Goal: Communication & Community: Ask a question

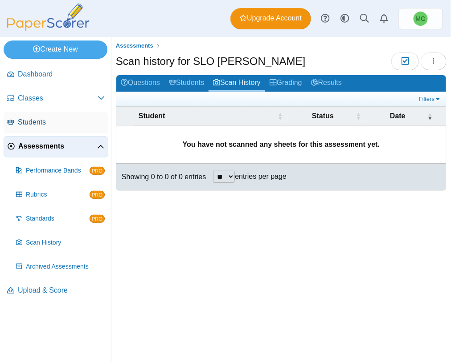
click at [51, 119] on span "Students" at bounding box center [61, 123] width 87 height 10
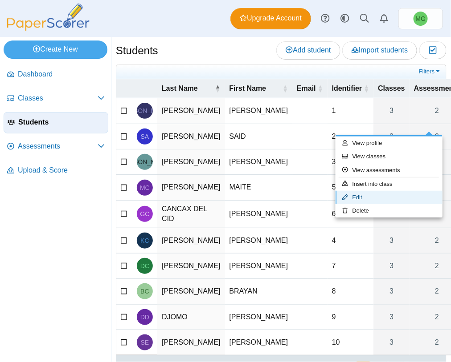
click at [358, 200] on link "Edit" at bounding box center [388, 197] width 107 height 13
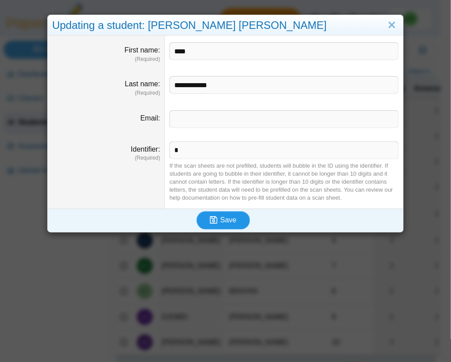
click at [211, 223] on icon "submit" at bounding box center [214, 220] width 8 height 8
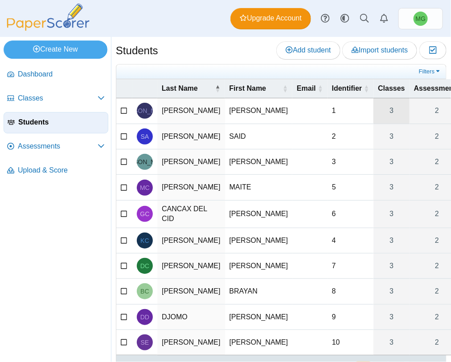
click at [373, 123] on link "3" at bounding box center [391, 110] width 36 height 25
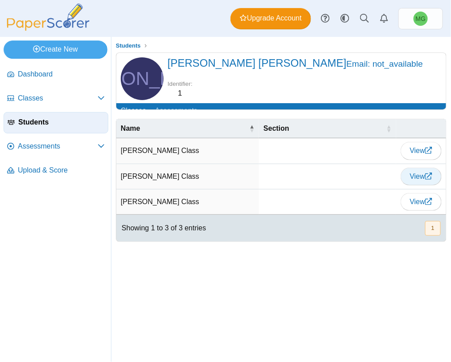
click at [417, 186] on link "View" at bounding box center [420, 177] width 41 height 18
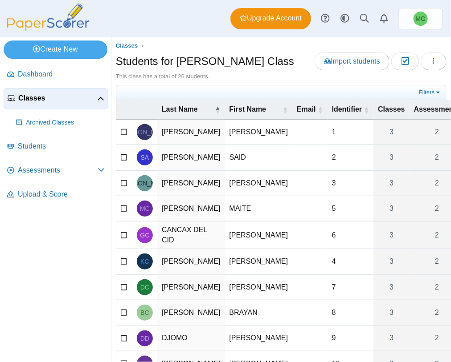
scroll to position [94, 0]
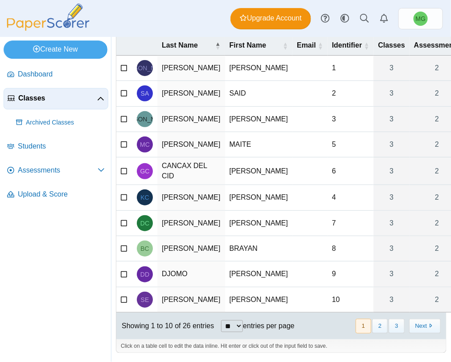
click at [236, 323] on select "** ** ** ***" at bounding box center [232, 327] width 22 height 12
select select "**"
click at [221, 321] on select "** ** ** ***" at bounding box center [232, 327] width 22 height 12
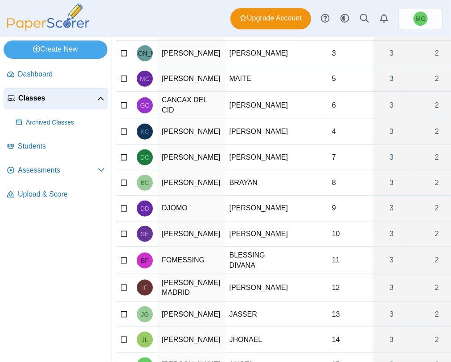
scroll to position [0, 0]
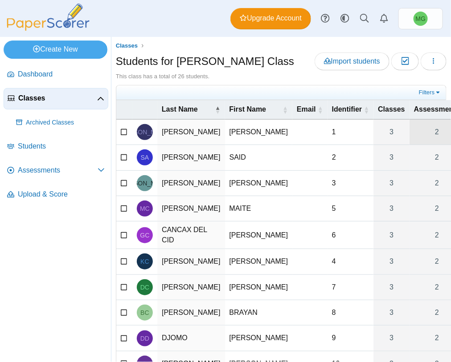
click at [409, 143] on link "2" at bounding box center [436, 132] width 55 height 25
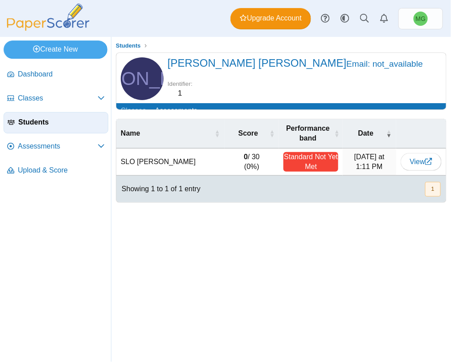
click at [310, 168] on div "Standard Not Yet Met" at bounding box center [310, 162] width 55 height 20
click at [413, 166] on span "View" at bounding box center [421, 162] width 22 height 8
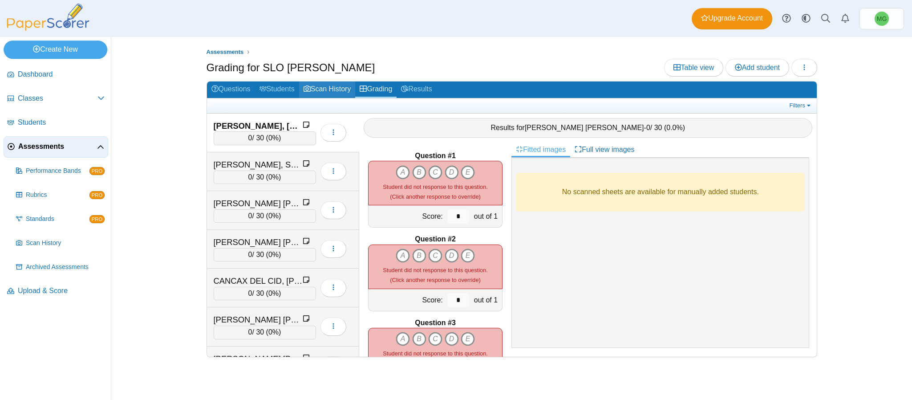
click at [325, 93] on link "Scan History" at bounding box center [327, 89] width 57 height 16
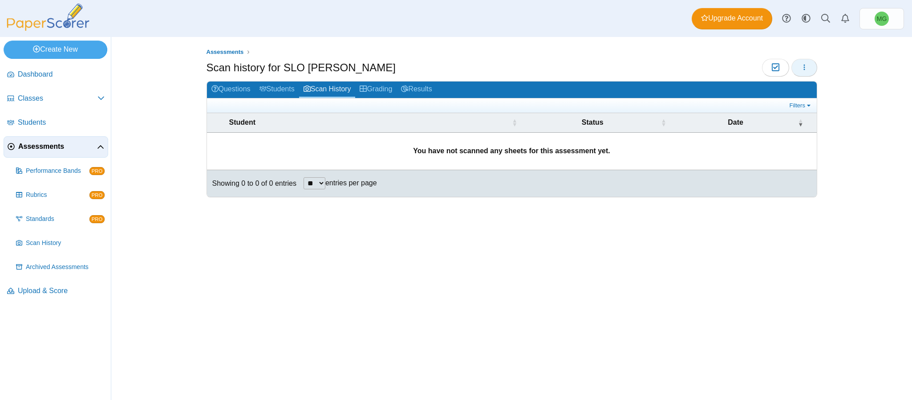
click at [804, 70] on icon "button" at bounding box center [804, 67] width 7 height 7
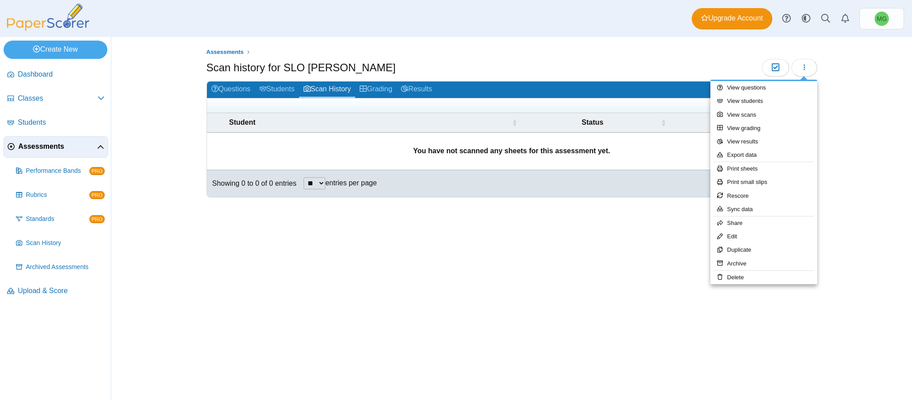
click at [562, 226] on div "Assessments Scan history for SLO McDaniel Moderation 0 **" at bounding box center [512, 218] width 668 height 363
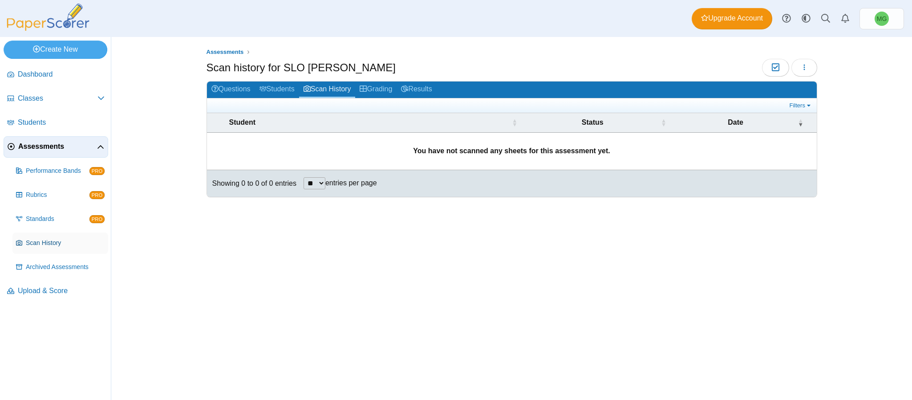
click at [45, 250] on link "Scan History" at bounding box center [60, 242] width 96 height 21
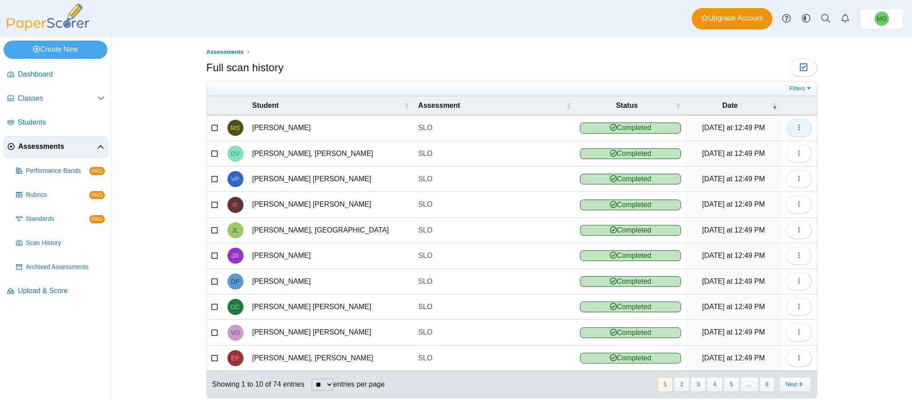
click at [799, 126] on button "button" at bounding box center [799, 128] width 26 height 18
click at [753, 146] on link "View scanned test" at bounding box center [753, 148] width 107 height 13
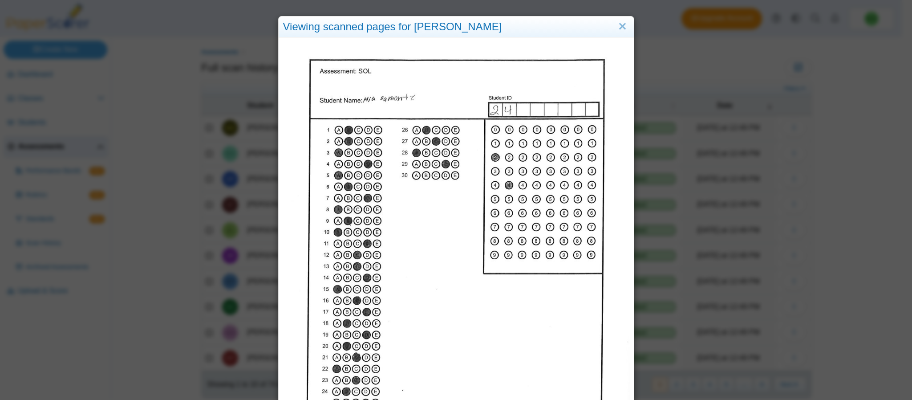
click at [827, 146] on div "Viewing scanned pages for MIA SAMONTE" at bounding box center [456, 200] width 912 height 400
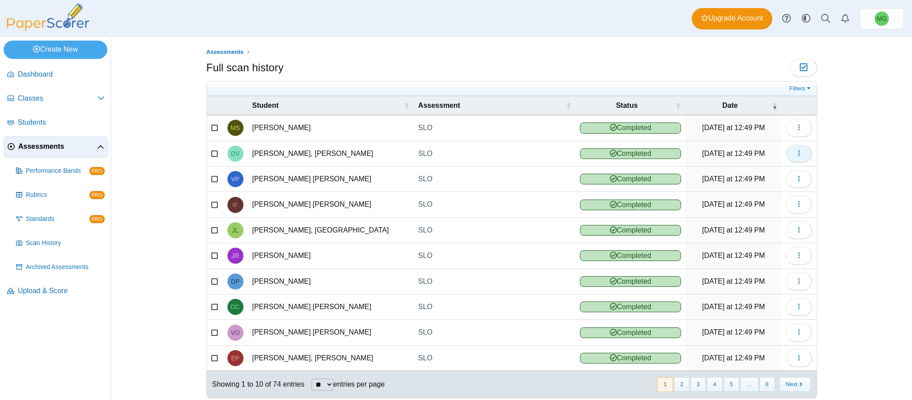
click at [787, 156] on button "button" at bounding box center [799, 154] width 26 height 18
click at [765, 178] on link "View scanned test" at bounding box center [753, 175] width 107 height 13
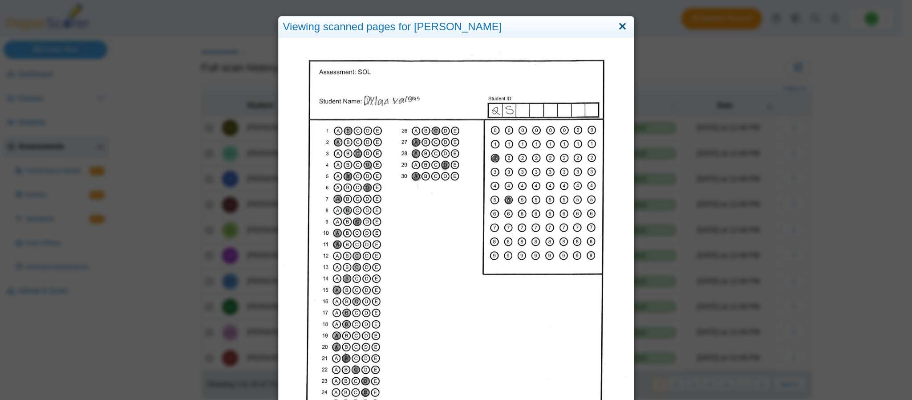
click at [616, 24] on link "Close" at bounding box center [623, 26] width 14 height 15
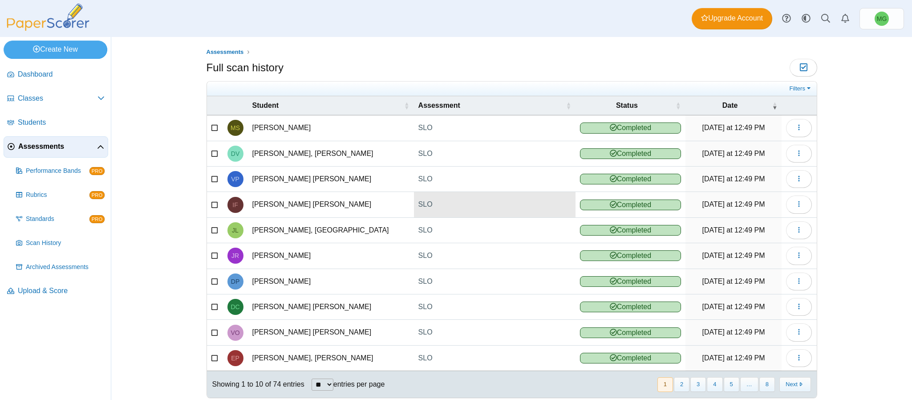
scroll to position [23, 0]
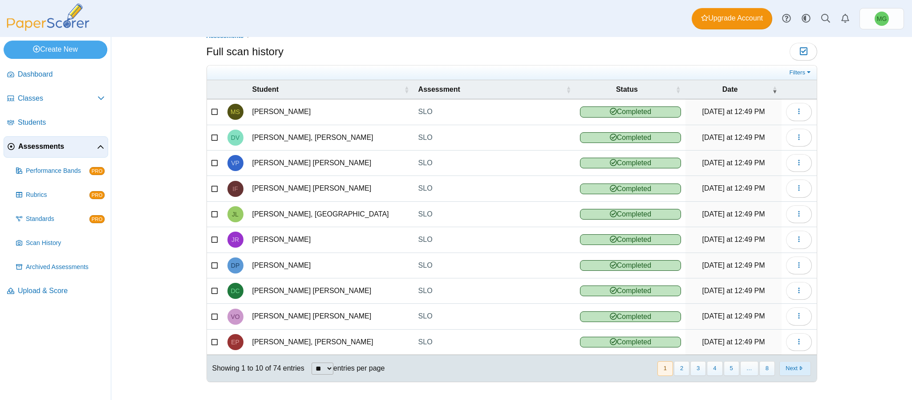
click at [794, 368] on button "Next" at bounding box center [796, 368] width 32 height 15
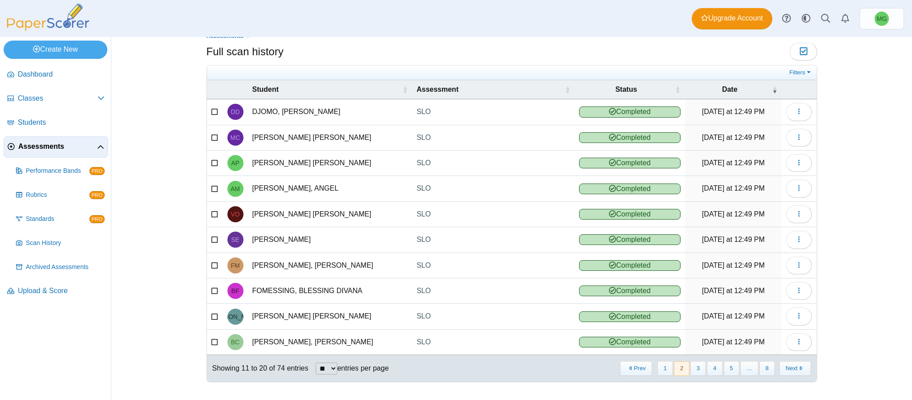
click at [794, 368] on button "Next" at bounding box center [796, 368] width 32 height 15
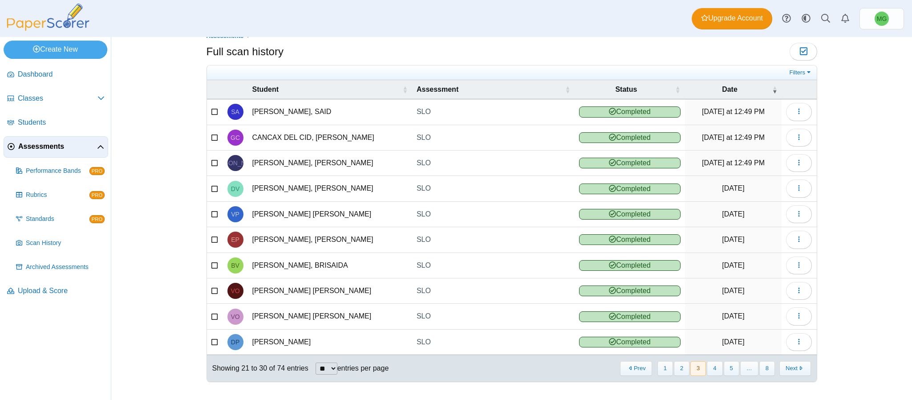
click at [794, 368] on button "Next" at bounding box center [796, 368] width 32 height 15
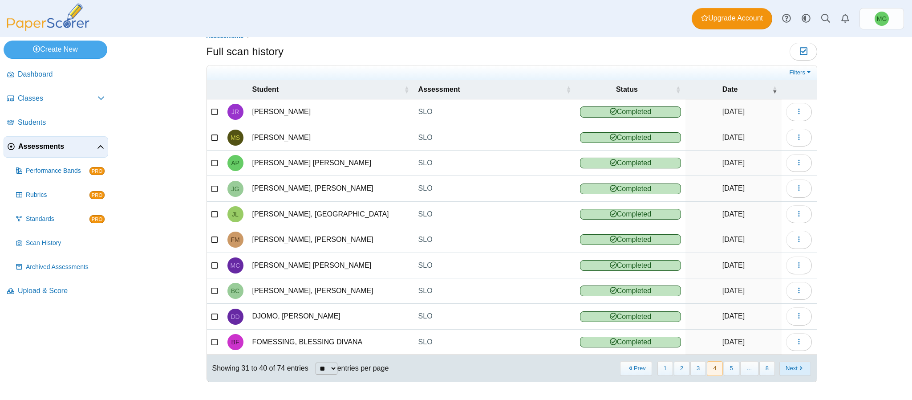
click at [795, 366] on button "Next" at bounding box center [796, 368] width 32 height 15
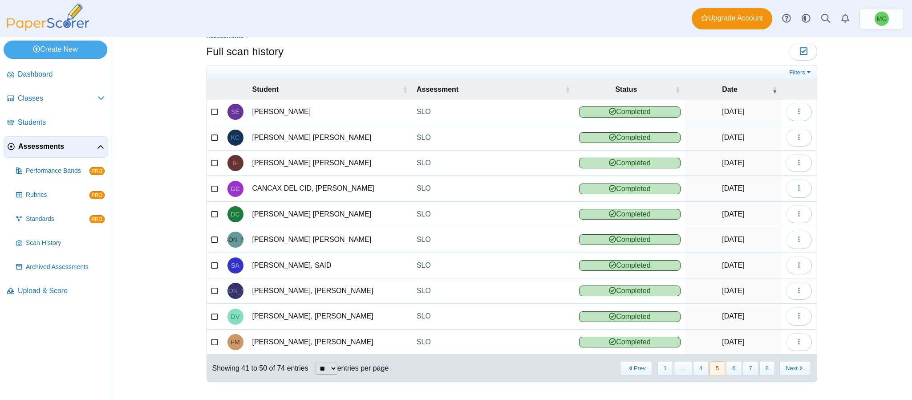
click at [795, 366] on button "Next" at bounding box center [796, 368] width 32 height 15
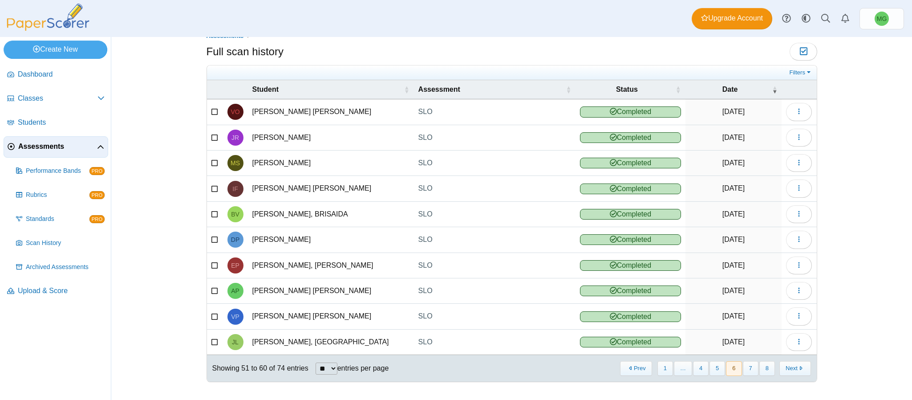
click at [795, 366] on button "Next" at bounding box center [796, 368] width 32 height 15
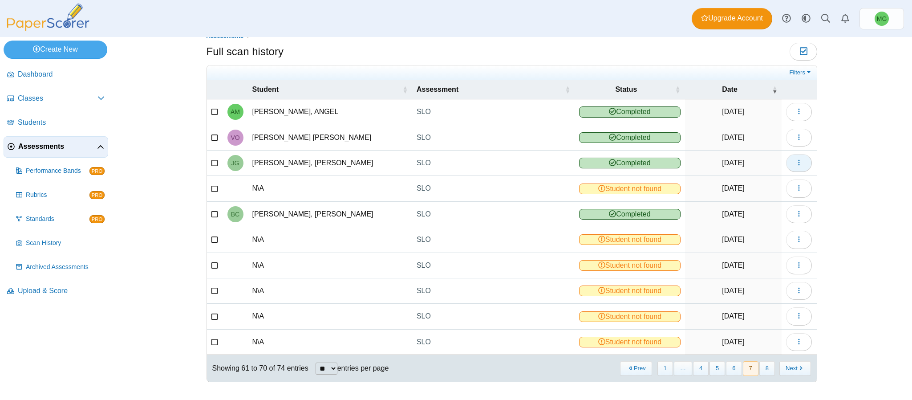
click at [786, 157] on button "button" at bounding box center [799, 163] width 26 height 18
click at [739, 183] on link "View scanned test" at bounding box center [753, 178] width 107 height 13
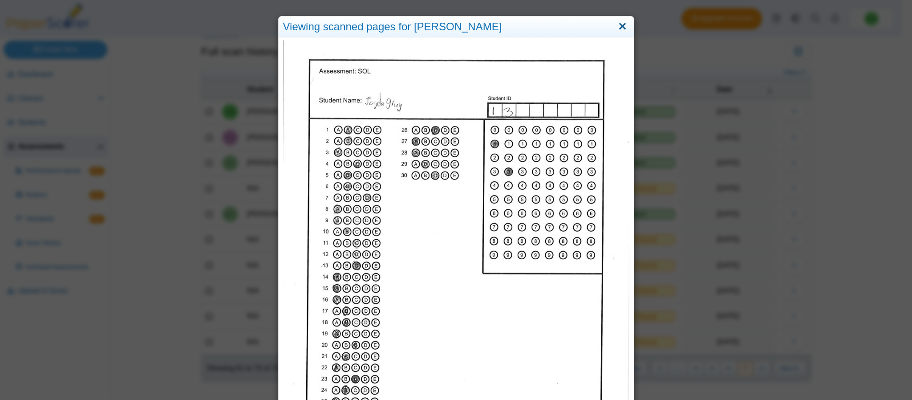
click at [619, 27] on link "Close" at bounding box center [623, 26] width 14 height 15
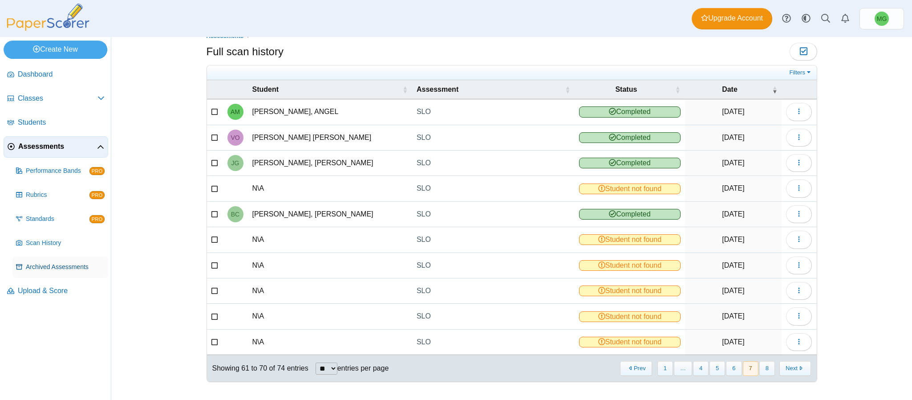
click at [49, 260] on link "Archived Assessments" at bounding box center [60, 266] width 96 height 21
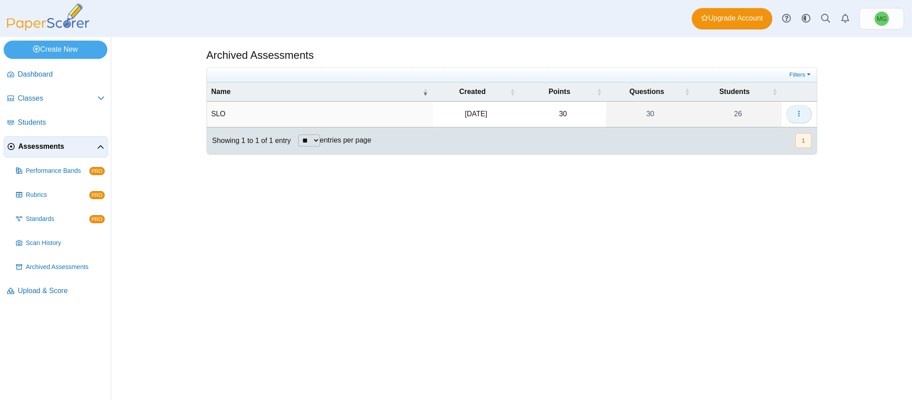
click at [796, 117] on icon "button" at bounding box center [799, 113] width 7 height 7
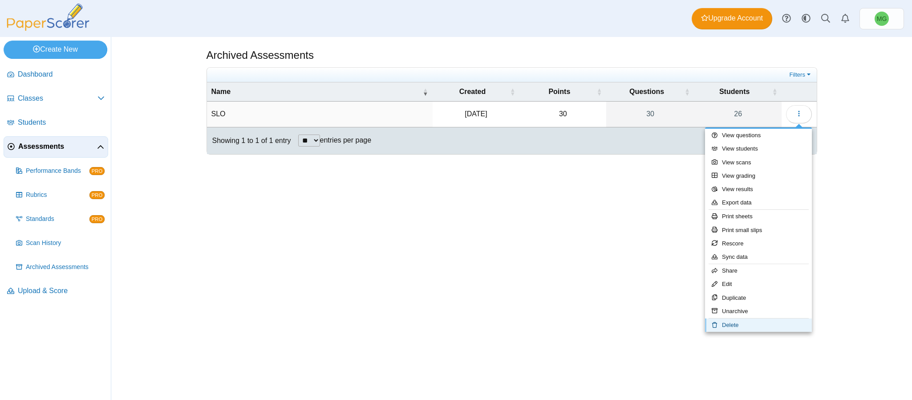
click at [727, 327] on link "Delete" at bounding box center [758, 324] width 107 height 13
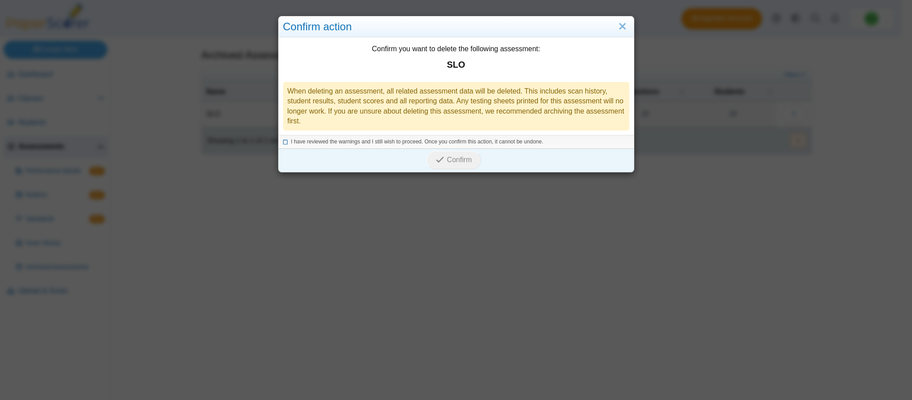
click at [283, 143] on icon at bounding box center [285, 140] width 5 height 5
click at [449, 161] on span "Confirm" at bounding box center [459, 160] width 25 height 8
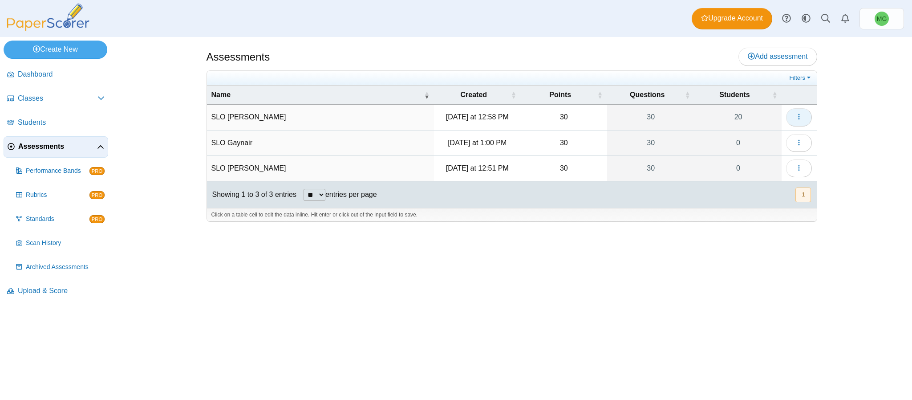
click at [800, 114] on span "button" at bounding box center [799, 117] width 7 height 8
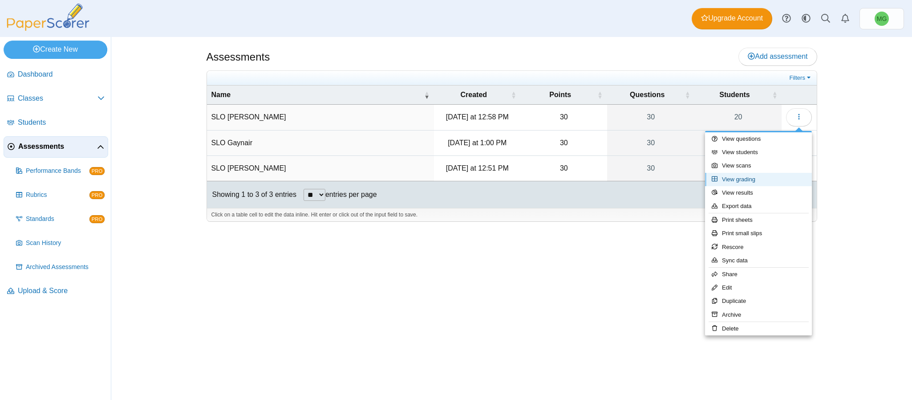
click at [756, 177] on link "View grading" at bounding box center [758, 179] width 107 height 13
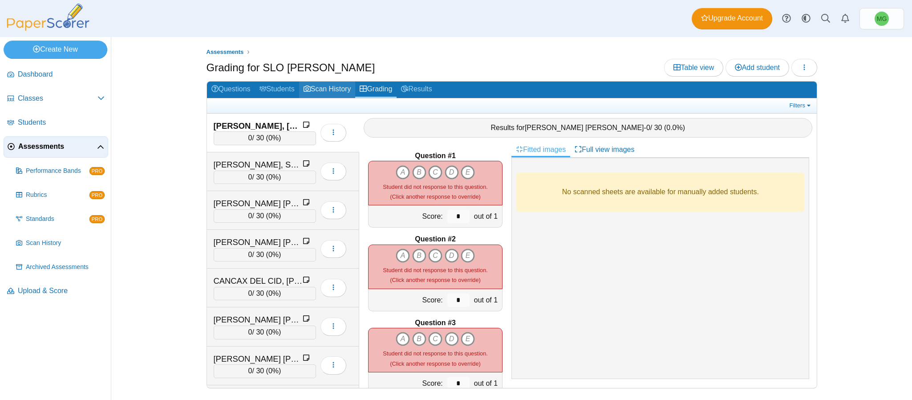
click at [326, 91] on link "Scan History" at bounding box center [327, 89] width 57 height 16
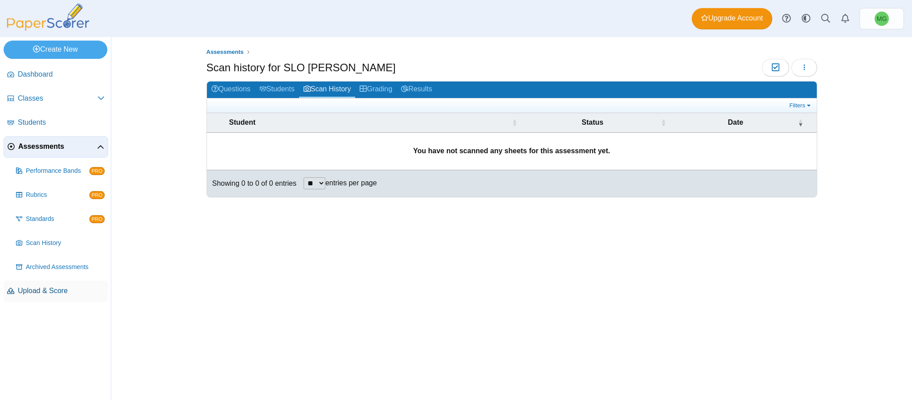
click at [33, 295] on span "Upload & Score" at bounding box center [61, 291] width 87 height 10
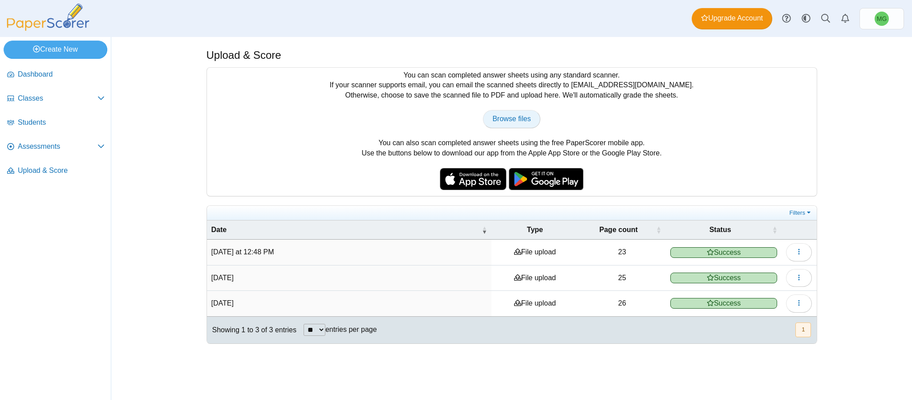
click at [510, 115] on span "Browse files" at bounding box center [511, 119] width 38 height 8
type input "**********"
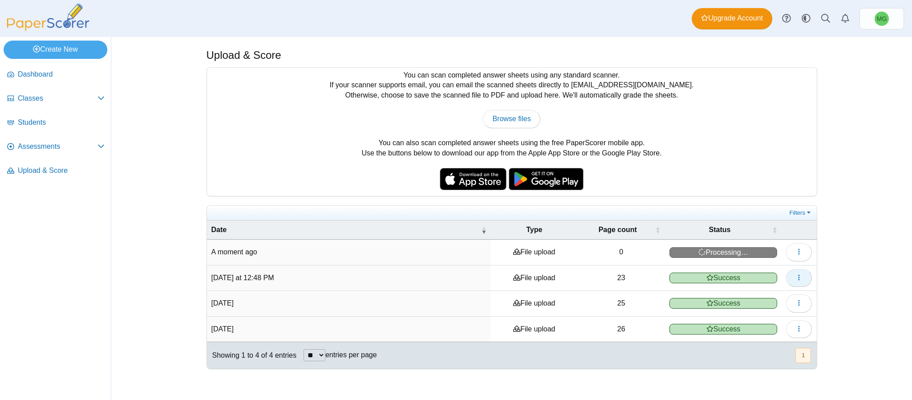
click at [798, 281] on icon "button" at bounding box center [799, 277] width 7 height 7
click at [752, 299] on link "View scanned pages" at bounding box center [758, 300] width 107 height 13
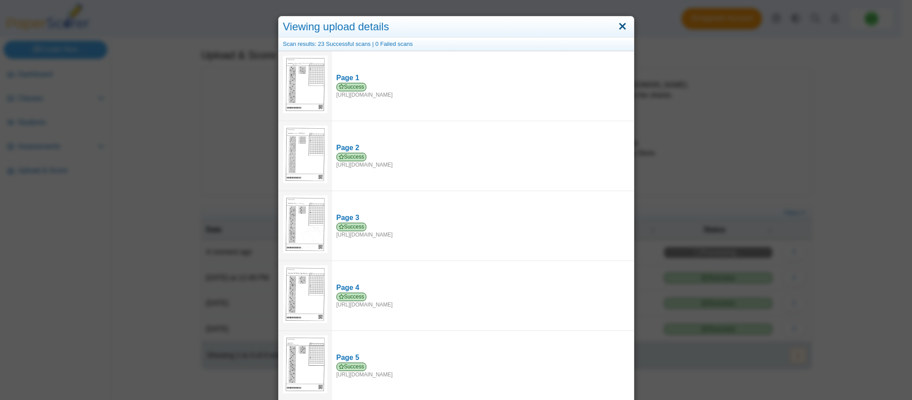
click at [620, 22] on link "Close" at bounding box center [623, 26] width 14 height 15
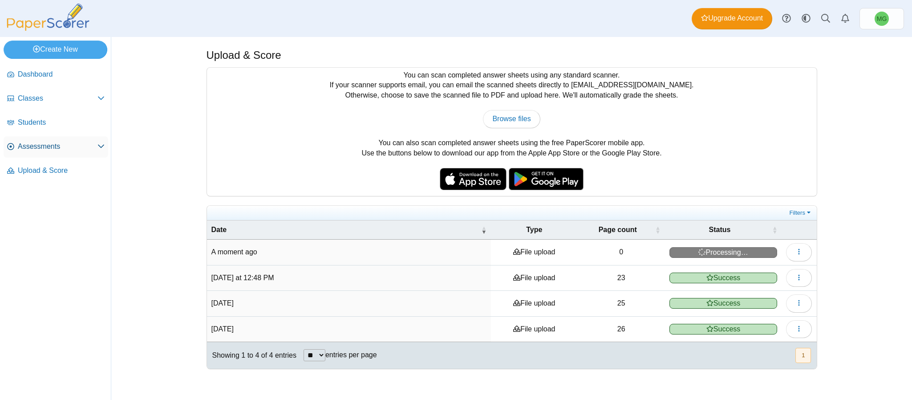
click at [35, 146] on span "Assessments" at bounding box center [58, 147] width 80 height 10
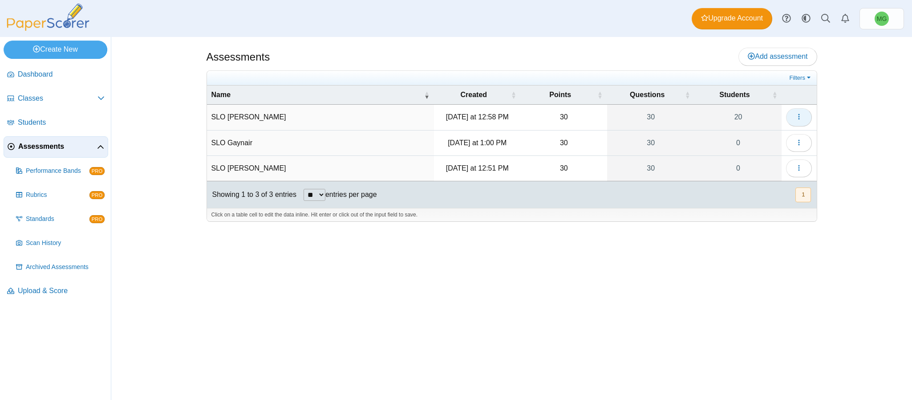
click at [799, 118] on use "button" at bounding box center [799, 117] width 1 height 6
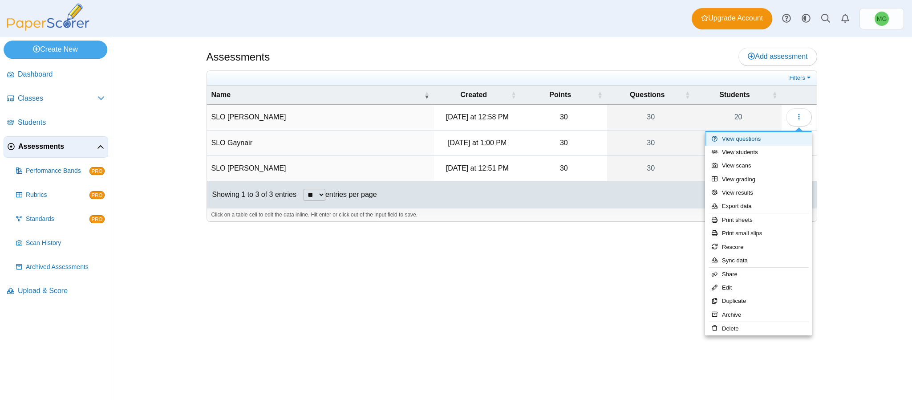
click at [755, 139] on link "View questions" at bounding box center [758, 138] width 107 height 13
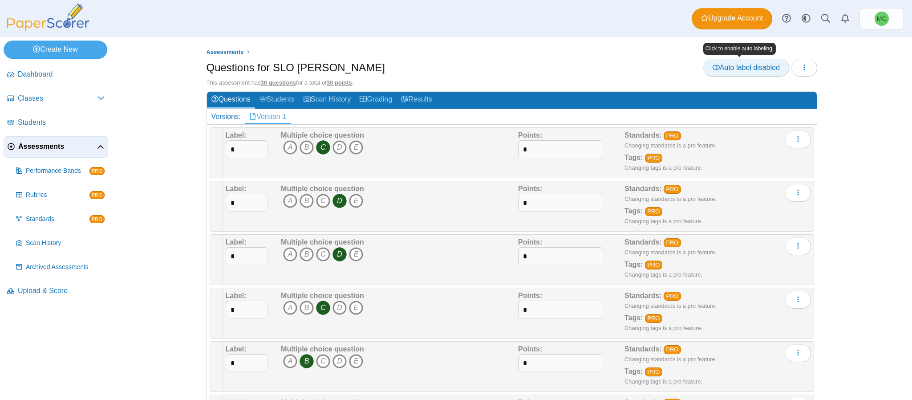
click at [727, 71] on span "Auto label disabled" at bounding box center [746, 68] width 67 height 8
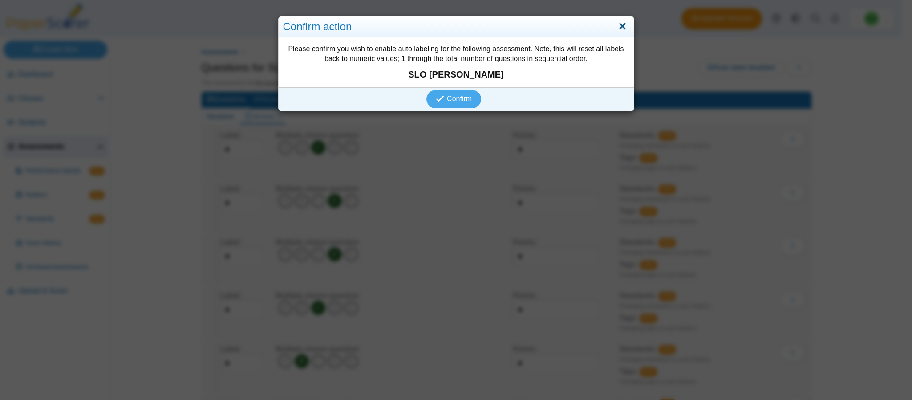
click at [616, 30] on link "Close" at bounding box center [623, 26] width 14 height 15
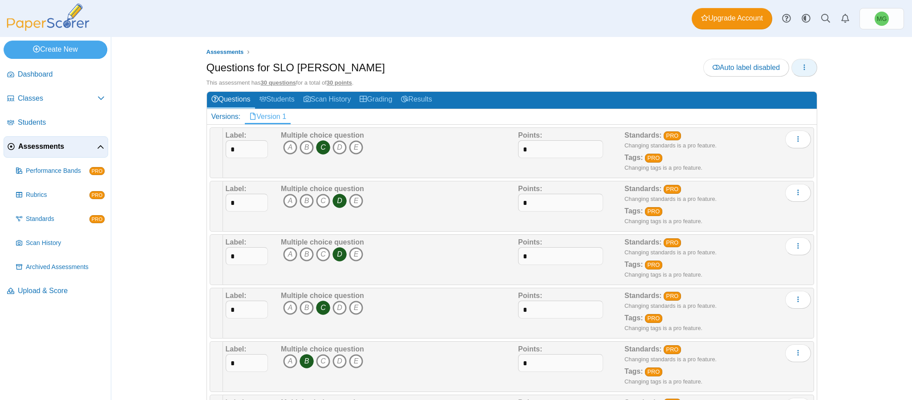
click at [804, 68] on button "button" at bounding box center [805, 68] width 26 height 18
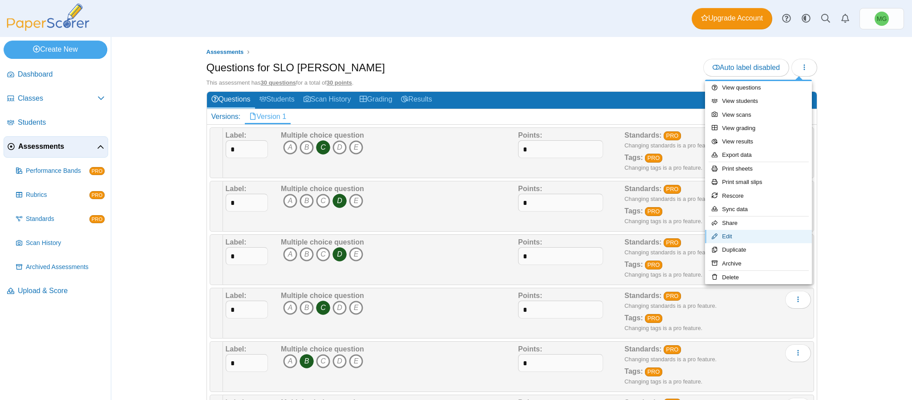
click at [738, 236] on link "Edit" at bounding box center [758, 236] width 107 height 13
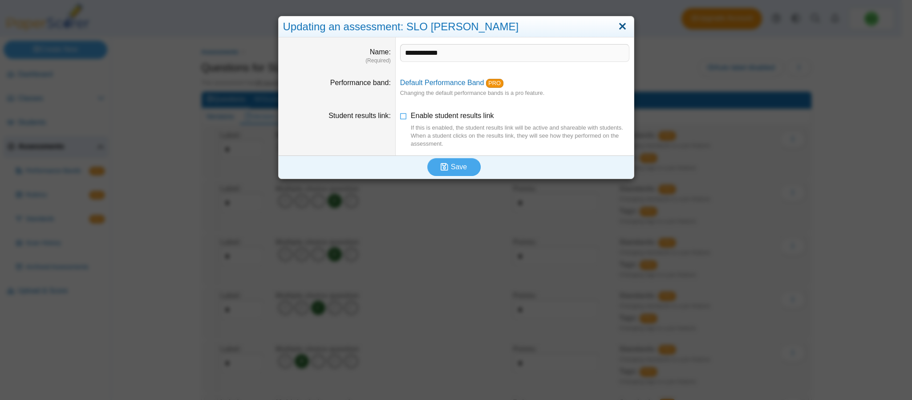
click at [616, 27] on link "Close" at bounding box center [623, 26] width 14 height 15
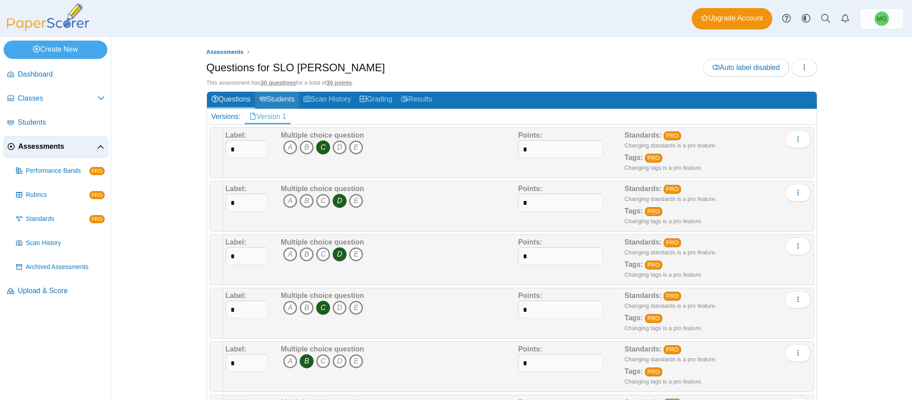
click at [284, 99] on link "Students" at bounding box center [277, 100] width 44 height 16
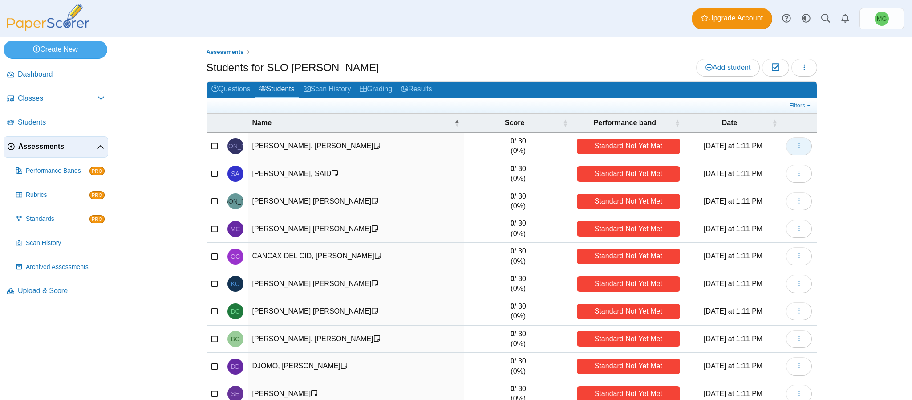
click at [790, 147] on button "button" at bounding box center [799, 146] width 26 height 18
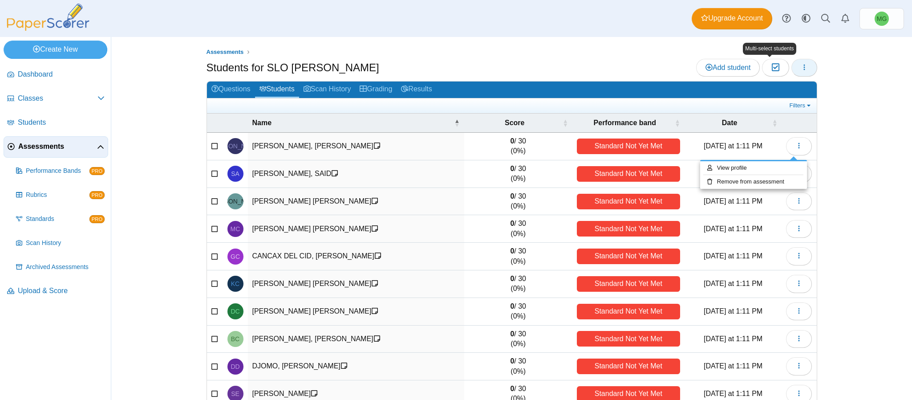
click at [801, 64] on span "button" at bounding box center [804, 68] width 7 height 8
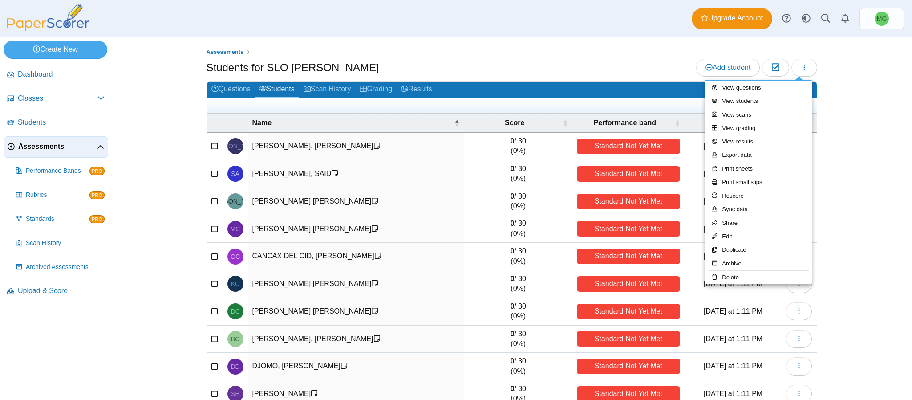
click at [195, 135] on div "Assessments Students for SLO McDaniel Add student Moderation 0 0" at bounding box center [512, 218] width 668 height 363
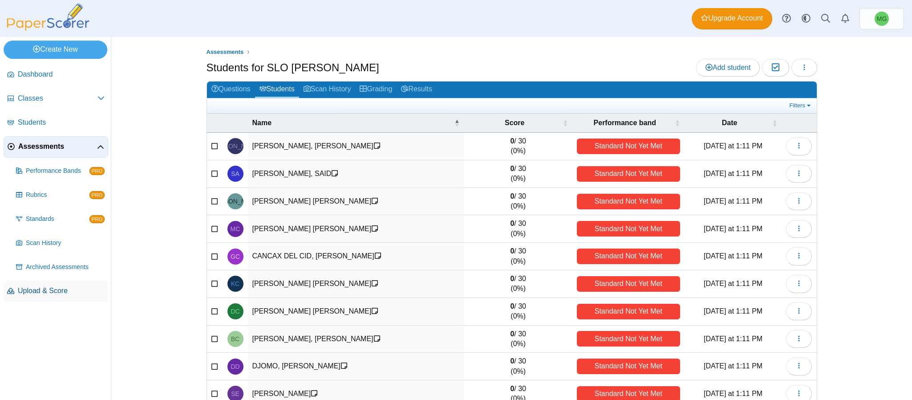
click at [62, 289] on span "Upload & Score" at bounding box center [61, 291] width 87 height 10
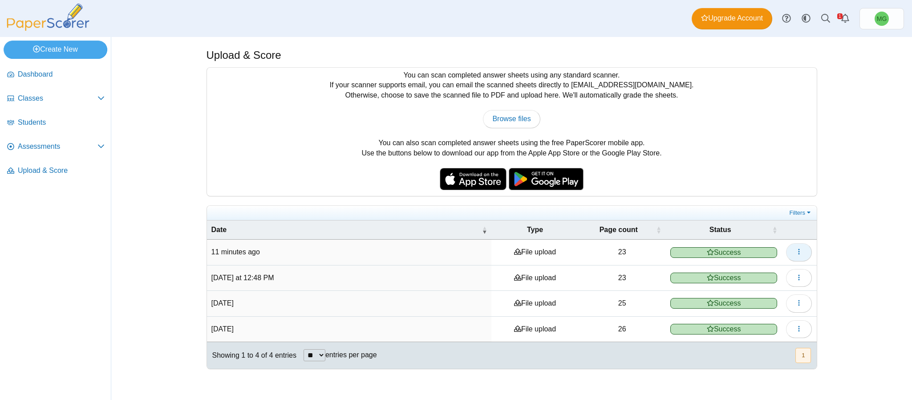
click at [797, 252] on icon "button" at bounding box center [799, 251] width 7 height 7
click at [769, 273] on link "View scanned pages" at bounding box center [758, 274] width 107 height 13
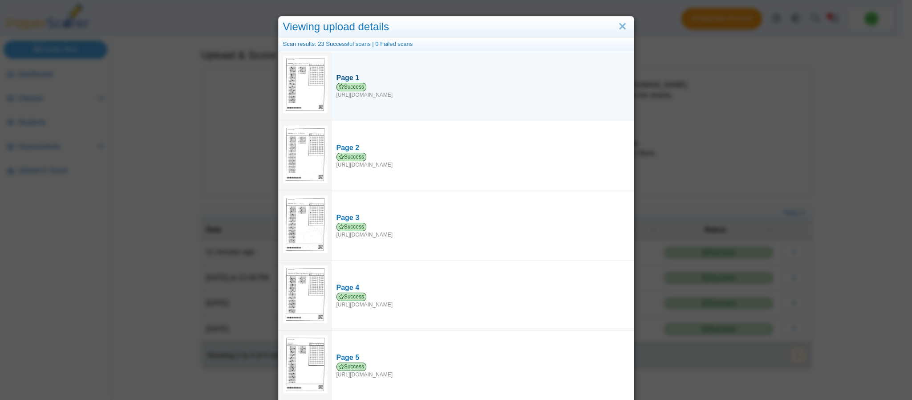
click at [337, 73] on div "Page 1" at bounding box center [483, 78] width 293 height 10
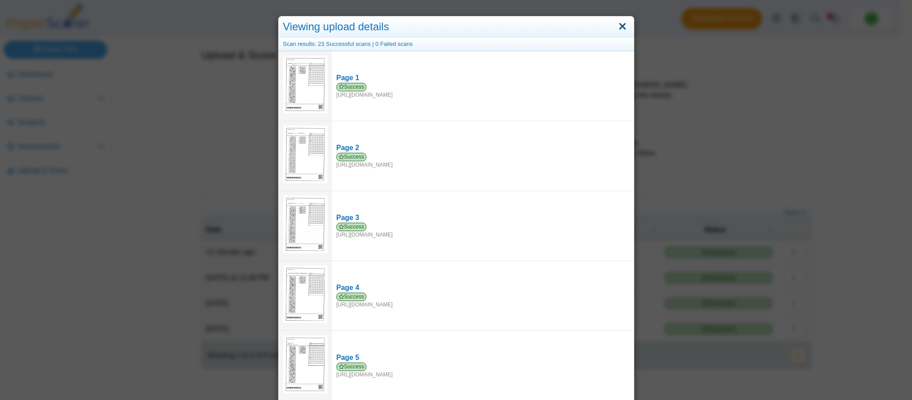
click at [616, 20] on link "Close" at bounding box center [623, 26] width 14 height 15
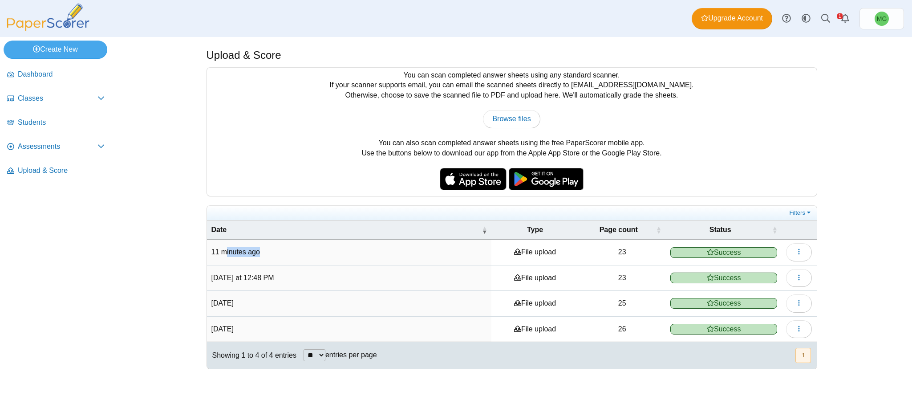
drag, startPoint x: 230, startPoint y: 254, endPoint x: 315, endPoint y: 261, distance: 85.8
click at [315, 261] on td "11 minutes ago" at bounding box center [349, 252] width 285 height 25
click at [807, 254] on button "button" at bounding box center [799, 252] width 26 height 18
click at [288, 257] on td "11 minutes ago" at bounding box center [349, 252] width 285 height 25
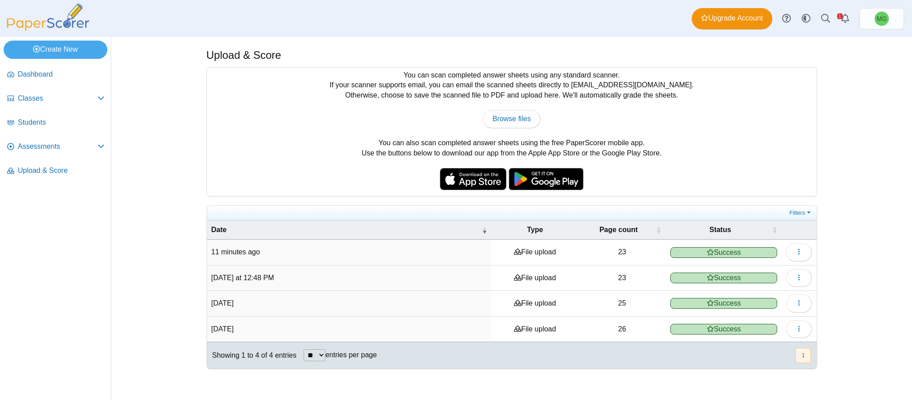
click at [288, 257] on td "11 minutes ago" at bounding box center [349, 252] width 285 height 25
click at [529, 254] on td "File upload" at bounding box center [535, 252] width 87 height 25
click at [708, 250] on icon at bounding box center [710, 251] width 7 height 7
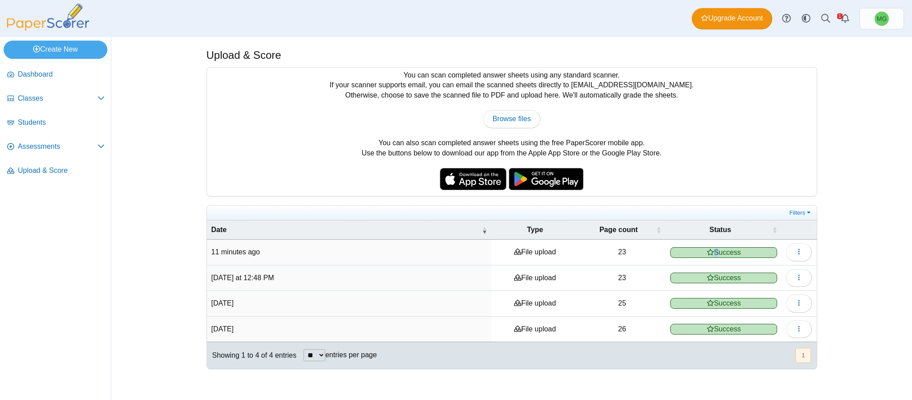
click at [708, 250] on icon at bounding box center [710, 251] width 7 height 7
click at [37, 119] on span "Students" at bounding box center [61, 123] width 87 height 10
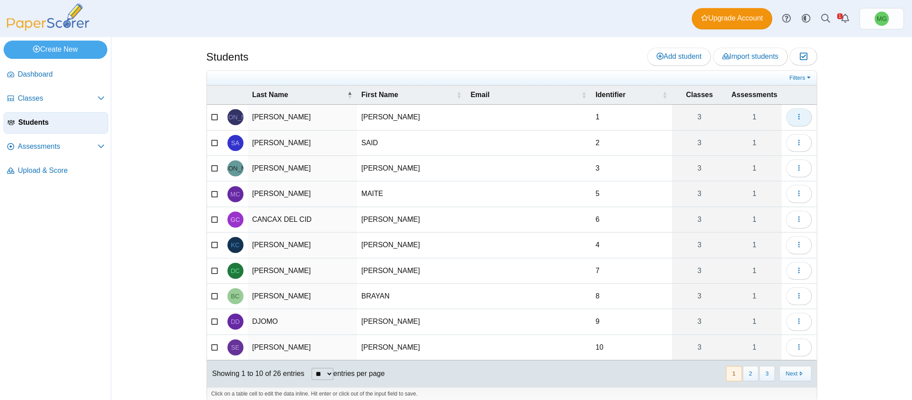
click at [802, 119] on button "button" at bounding box center [799, 117] width 26 height 18
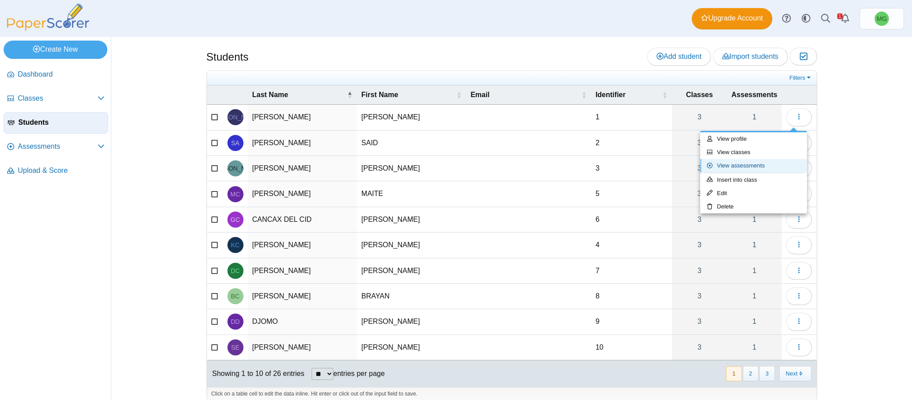
click at [755, 163] on link "View assessments" at bounding box center [753, 165] width 107 height 13
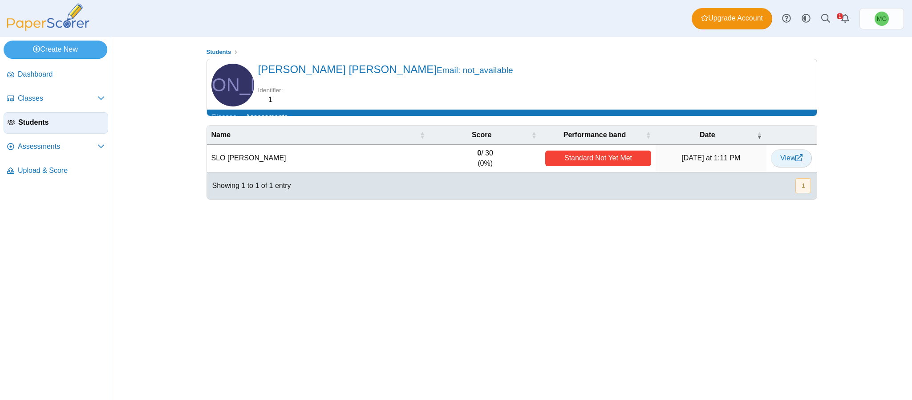
click at [797, 161] on icon at bounding box center [799, 157] width 7 height 7
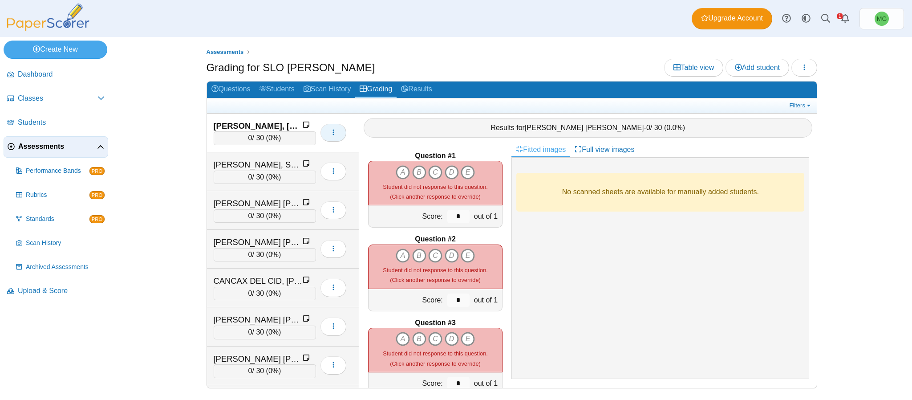
click at [323, 135] on button "button" at bounding box center [334, 133] width 26 height 18
click at [330, 85] on link "Scan History" at bounding box center [327, 89] width 57 height 16
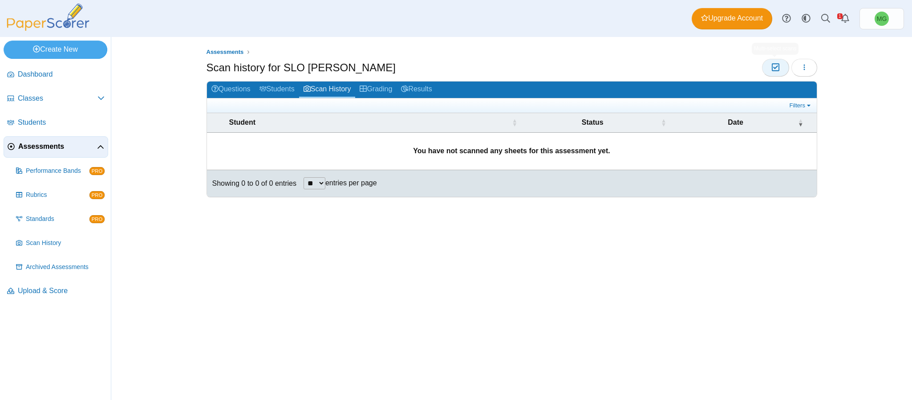
click at [769, 67] on button "Moderation 0" at bounding box center [775, 68] width 27 height 18
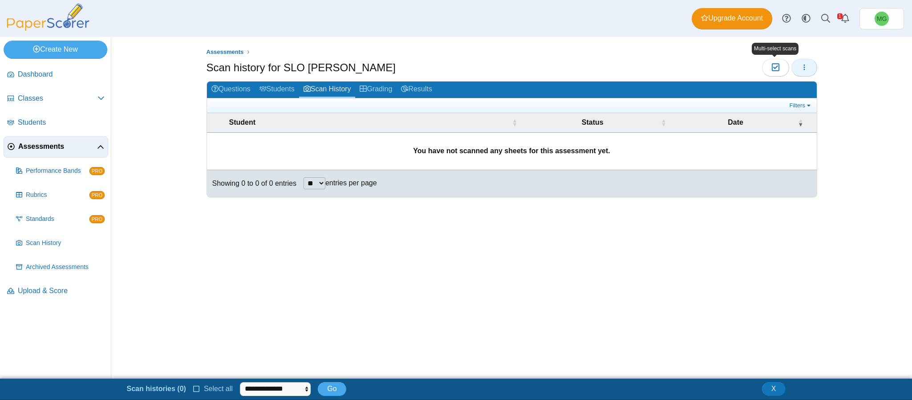
click at [798, 68] on button "button" at bounding box center [805, 68] width 26 height 18
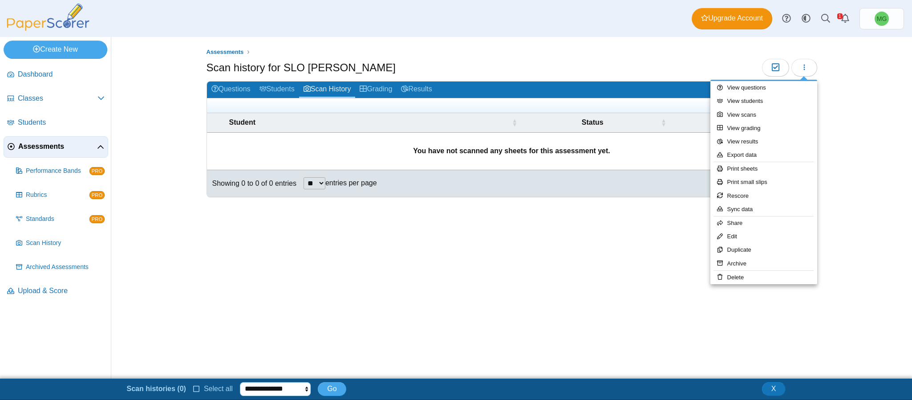
click at [290, 394] on select "**********" at bounding box center [275, 389] width 71 height 14
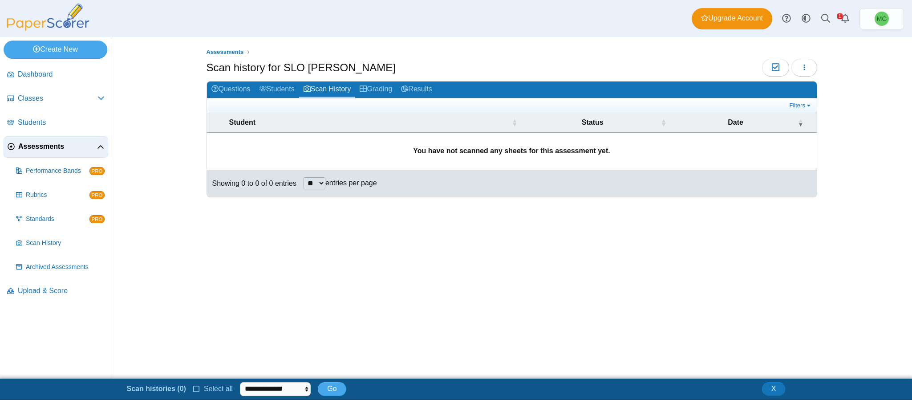
click at [397, 324] on div "Assessments Scan history for SLO [PERSON_NAME] Moderation 0 **" at bounding box center [512, 208] width 668 height 342
click at [783, 69] on button "Moderation 0" at bounding box center [775, 68] width 27 height 18
click at [802, 67] on icon "button" at bounding box center [804, 67] width 7 height 7
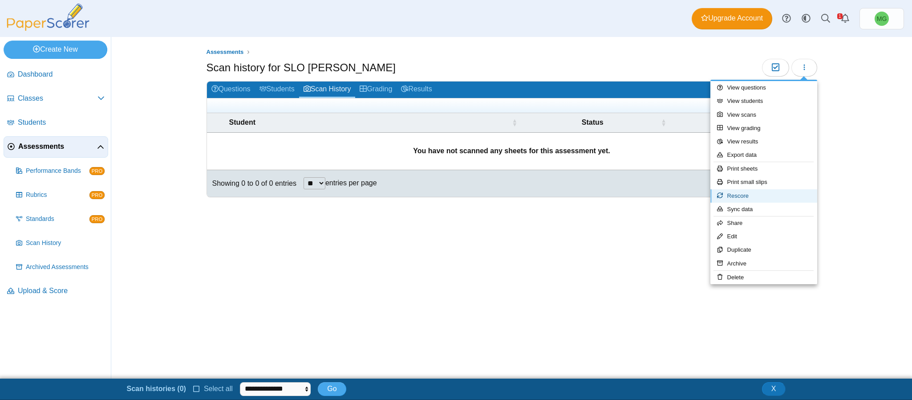
click at [749, 194] on link "Rescore" at bounding box center [764, 195] width 107 height 13
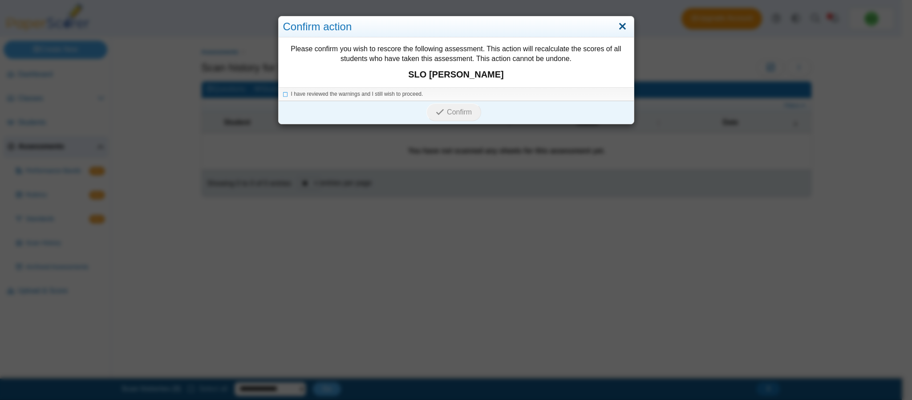
click at [619, 23] on link "Close" at bounding box center [623, 26] width 14 height 15
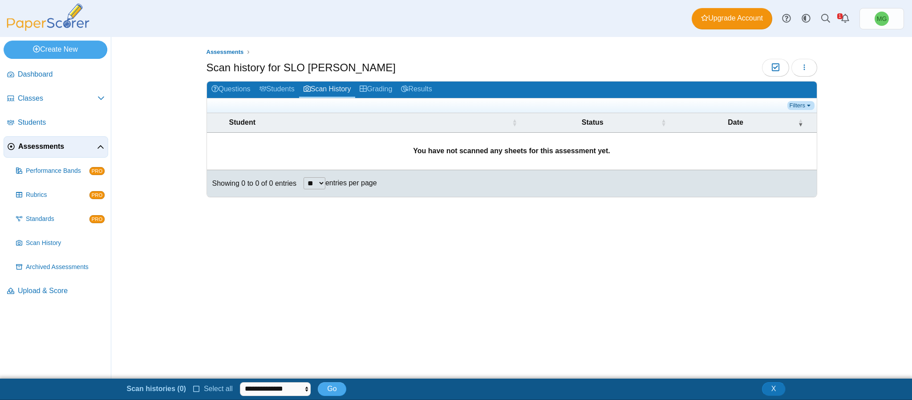
click at [806, 106] on link "Filters" at bounding box center [801, 105] width 27 height 9
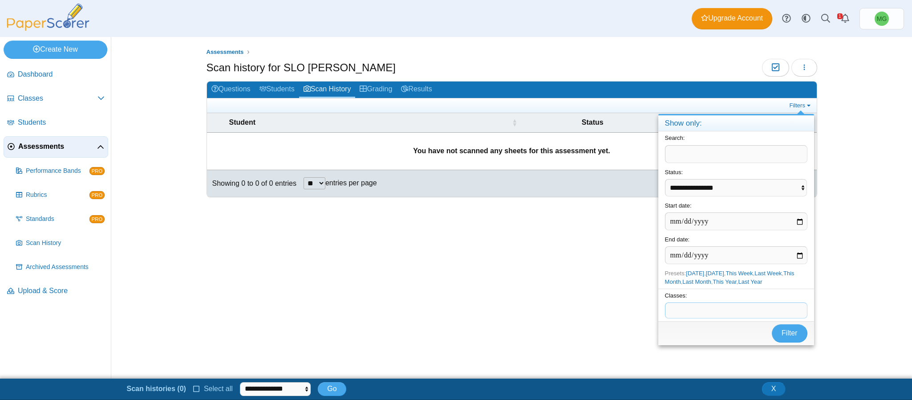
click at [733, 306] on span at bounding box center [737, 310] width 142 height 15
click at [720, 187] on select "**********" at bounding box center [736, 187] width 142 height 17
click at [859, 176] on div "Assessments Scan history for SLO McDaniel Moderation 0 **" at bounding box center [511, 208] width 801 height 342
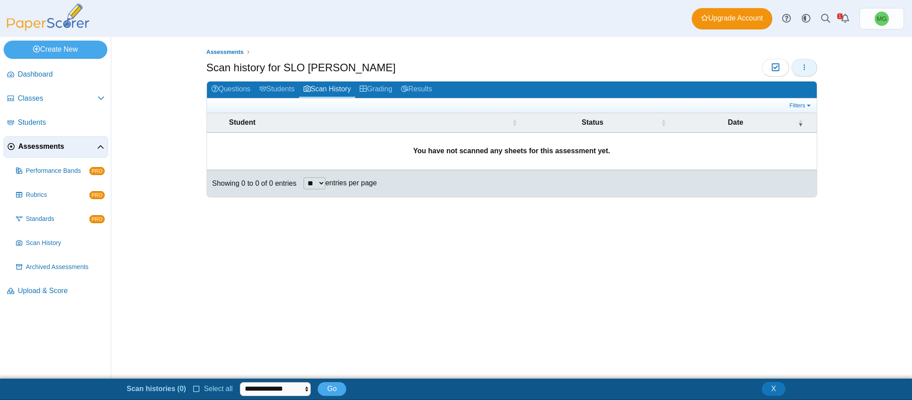
click at [804, 64] on icon "button" at bounding box center [804, 67] width 7 height 7
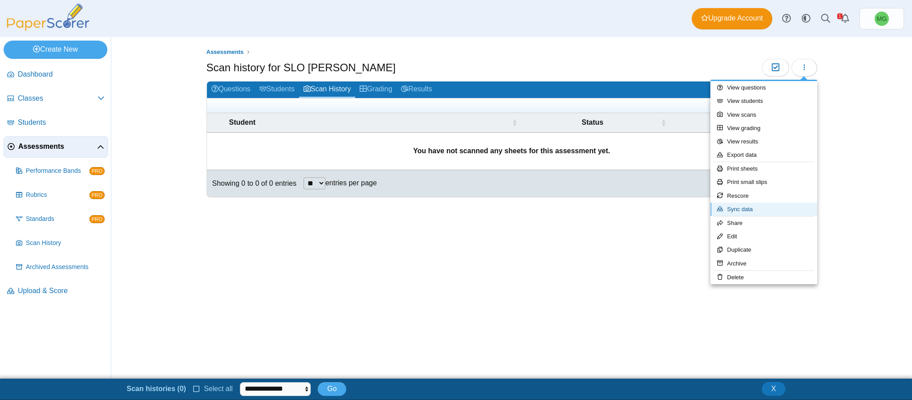
click at [750, 209] on link "Sync data" at bounding box center [764, 209] width 107 height 13
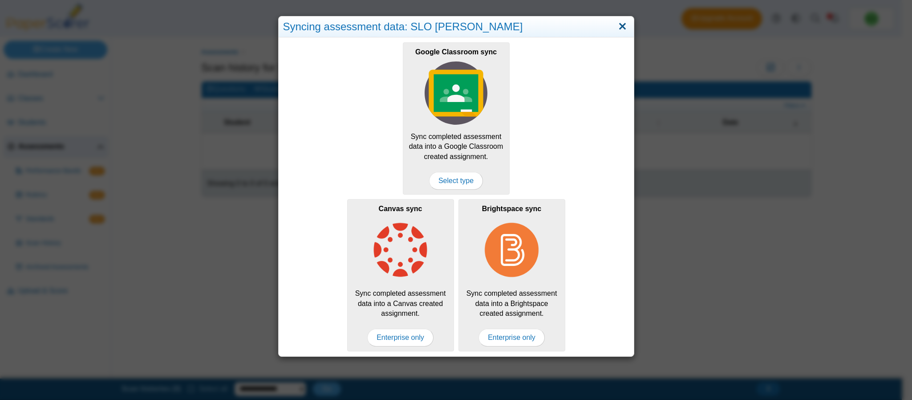
click at [616, 28] on link "Close" at bounding box center [623, 26] width 14 height 15
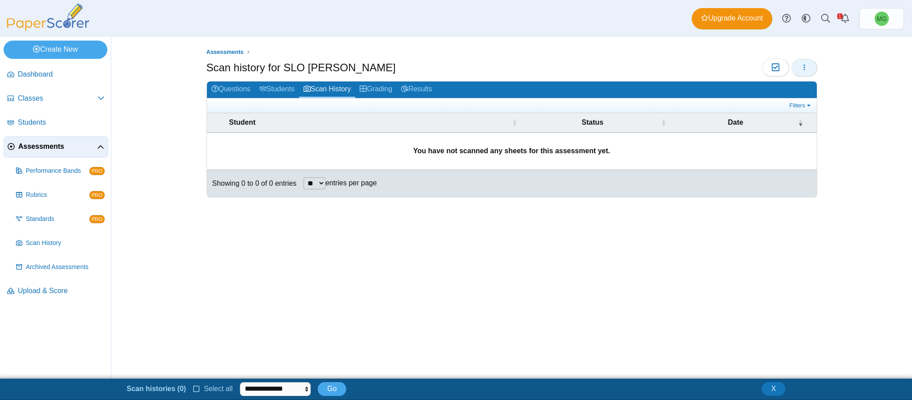
click at [808, 67] on button "button" at bounding box center [805, 68] width 26 height 18
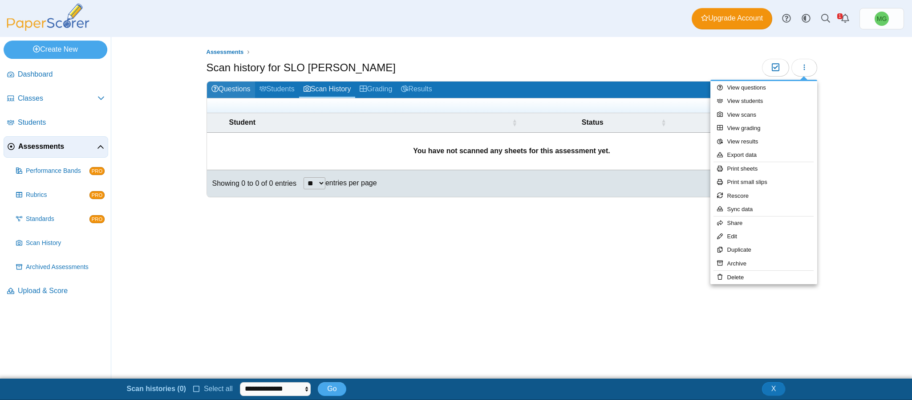
click at [238, 90] on link "Questions" at bounding box center [231, 89] width 48 height 16
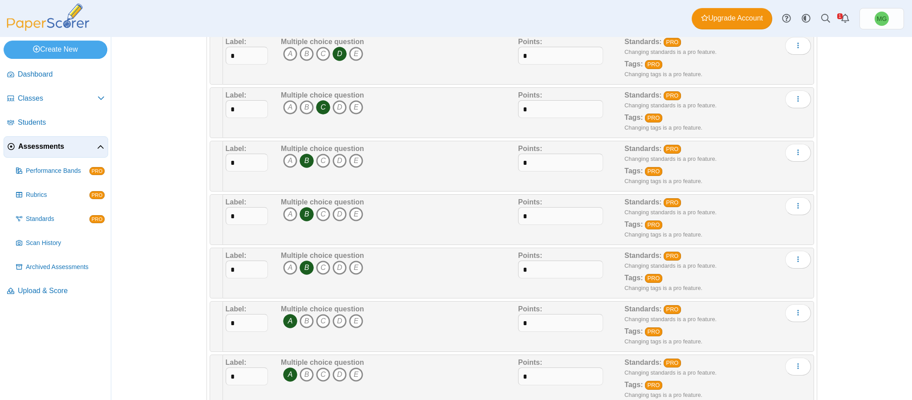
scroll to position [267, 0]
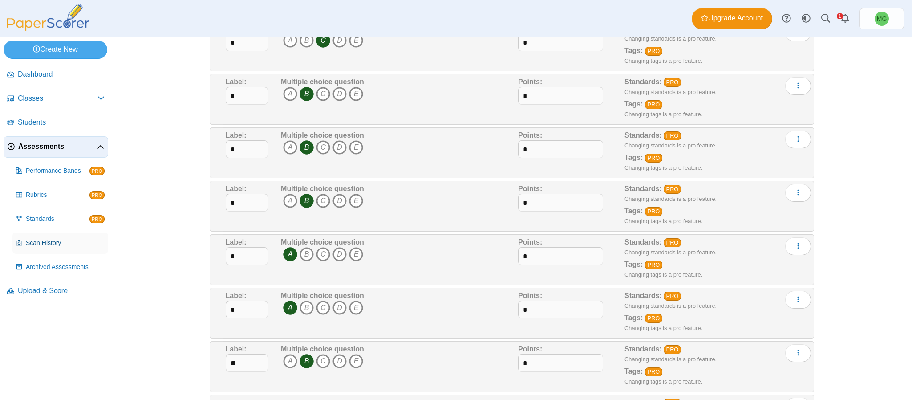
click at [36, 246] on span "Scan History" at bounding box center [65, 243] width 79 height 9
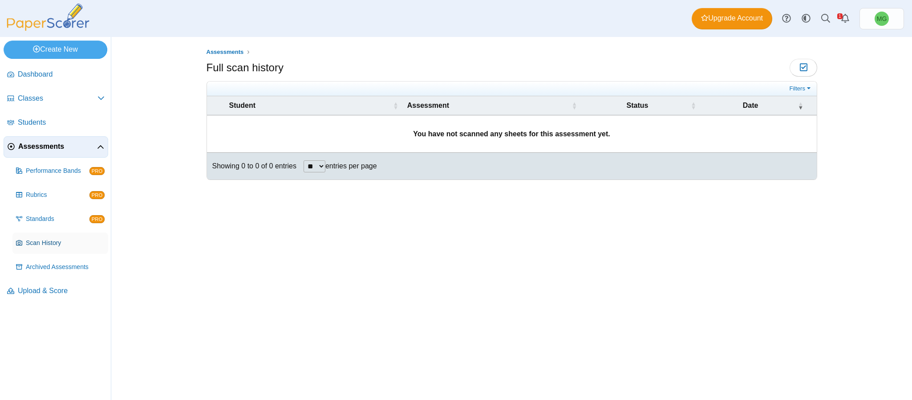
click at [61, 244] on span "Scan History" at bounding box center [65, 243] width 79 height 9
click at [28, 297] on link "Upload & Score" at bounding box center [56, 291] width 105 height 21
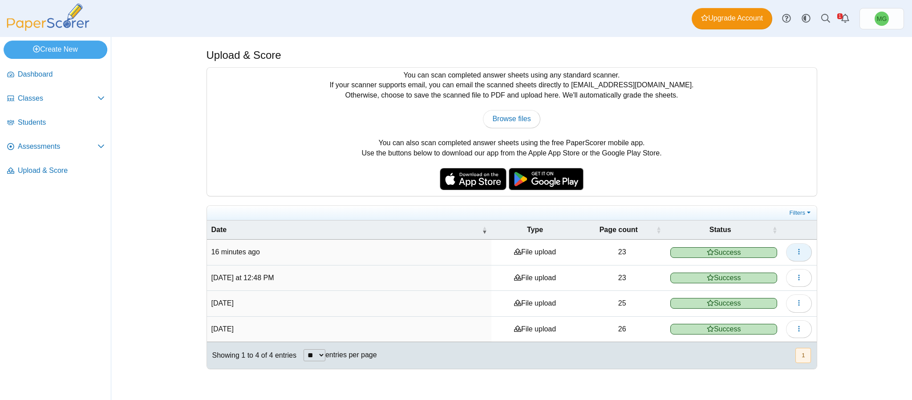
click at [802, 252] on icon "button" at bounding box center [799, 251] width 7 height 7
click at [882, 201] on div "Upload & Score You can scan completed answer sheets using any standard scanner.…" at bounding box center [511, 218] width 801 height 363
click at [803, 332] on button "button" at bounding box center [799, 329] width 26 height 18
click at [799, 280] on use "button" at bounding box center [799, 278] width 1 height 6
click at [803, 277] on button "button" at bounding box center [799, 278] width 26 height 18
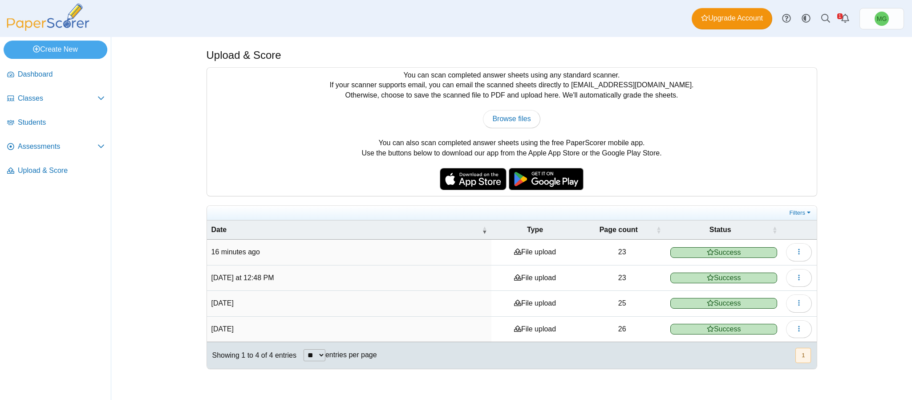
click at [888, 271] on div "Upload & Score You can scan completed answer sheets using any standard scanner.…" at bounding box center [511, 218] width 801 height 363
click at [38, 72] on span "Dashboard" at bounding box center [61, 74] width 87 height 10
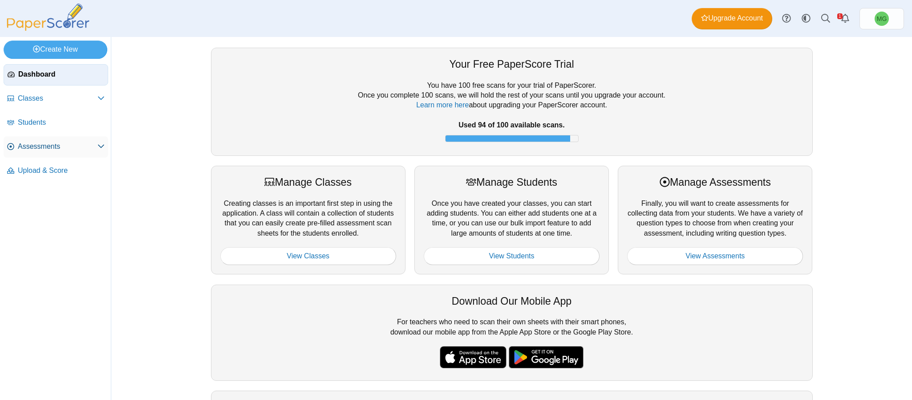
click at [41, 140] on link "Assessments" at bounding box center [56, 146] width 105 height 21
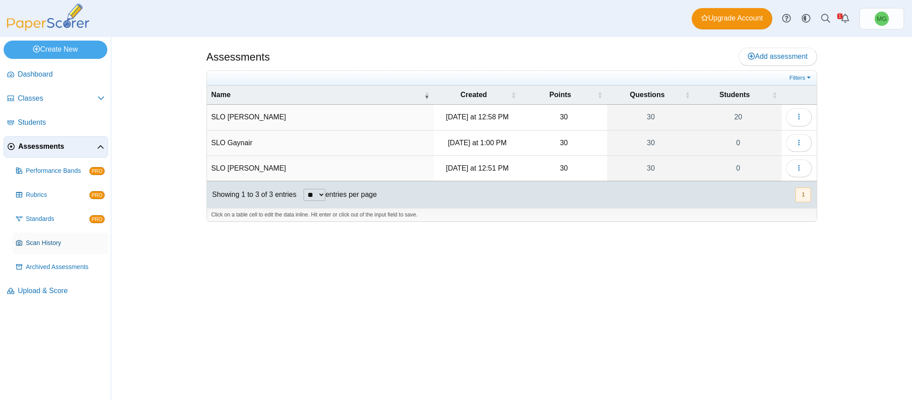
click at [51, 247] on span "Scan History" at bounding box center [65, 243] width 79 height 9
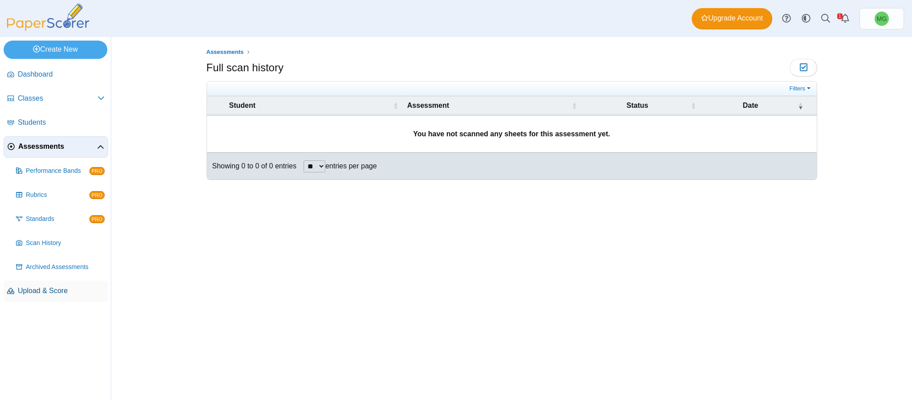
click at [56, 290] on span "Upload & Score" at bounding box center [61, 291] width 87 height 10
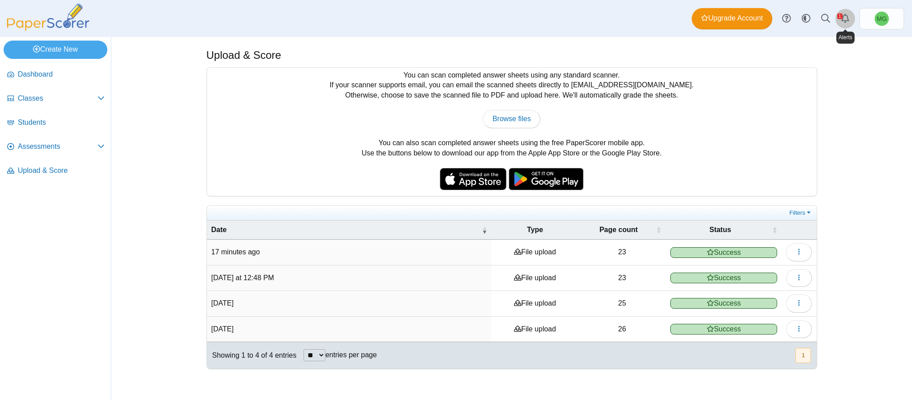
click at [839, 20] on link "Alerts" at bounding box center [846, 19] width 20 height 20
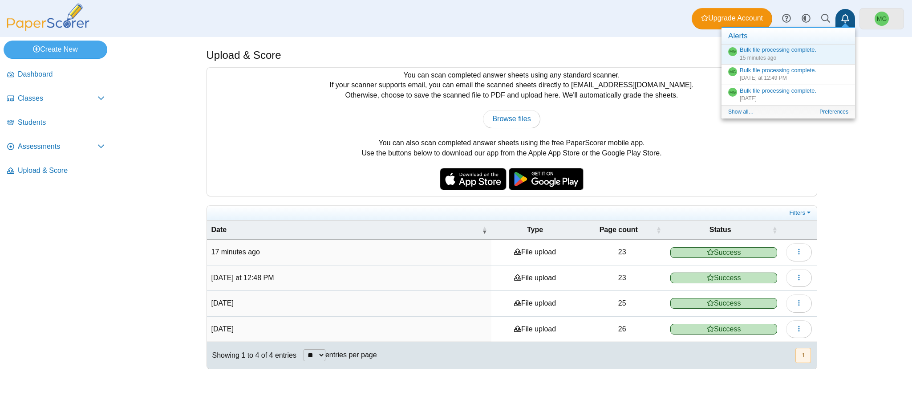
click at [890, 15] on link "MG" at bounding box center [882, 18] width 45 height 21
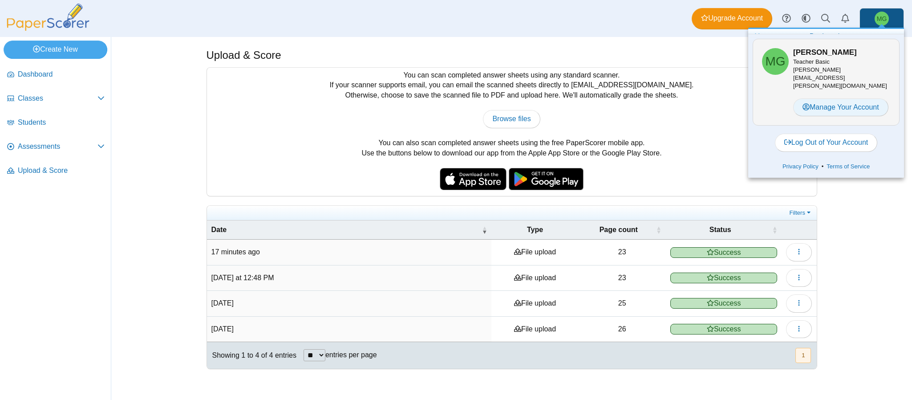
click at [863, 106] on link "Manage Your Account" at bounding box center [841, 107] width 95 height 18
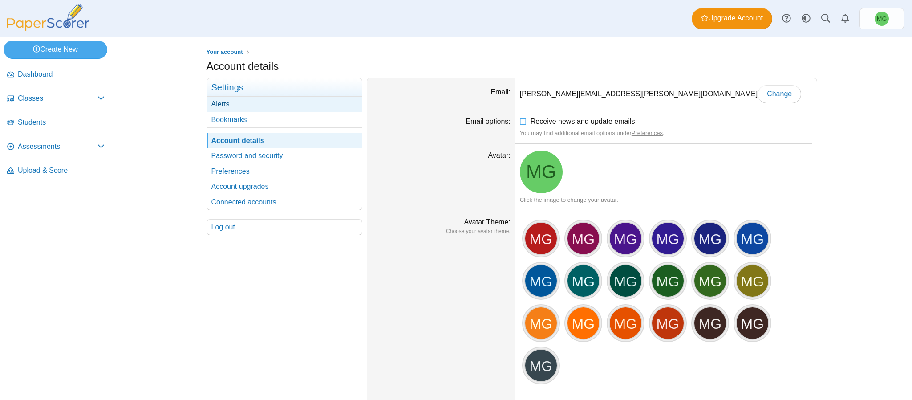
click at [234, 106] on link "Alerts" at bounding box center [284, 104] width 155 height 15
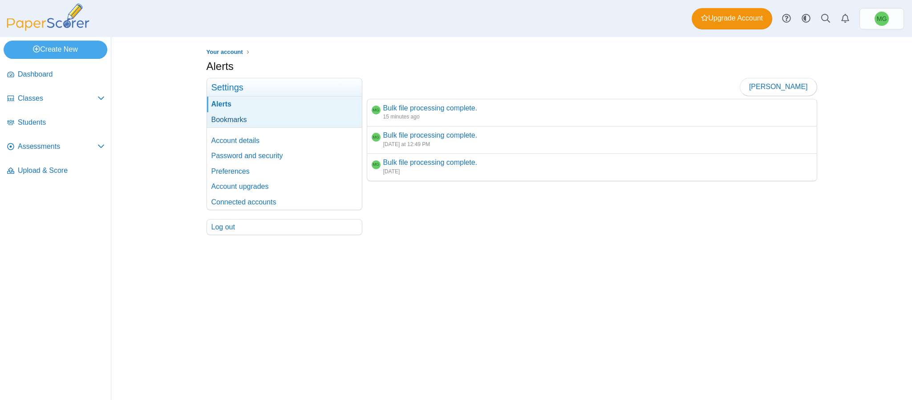
click at [234, 115] on link "Bookmarks" at bounding box center [284, 119] width 155 height 15
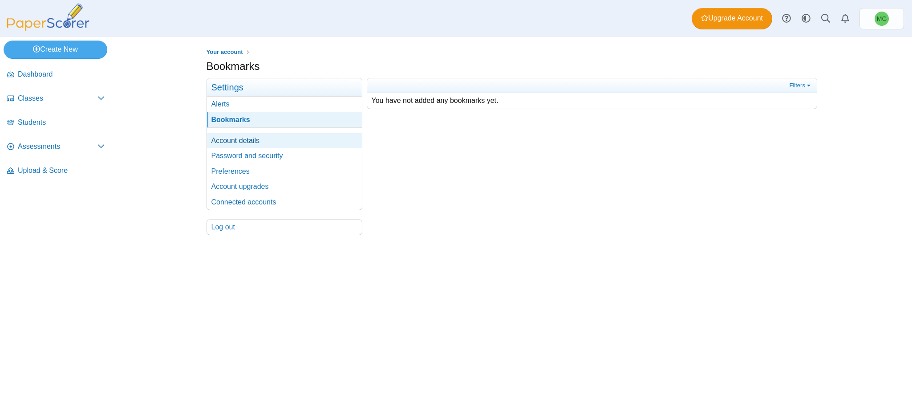
click at [229, 143] on link "Account details" at bounding box center [284, 140] width 155 height 15
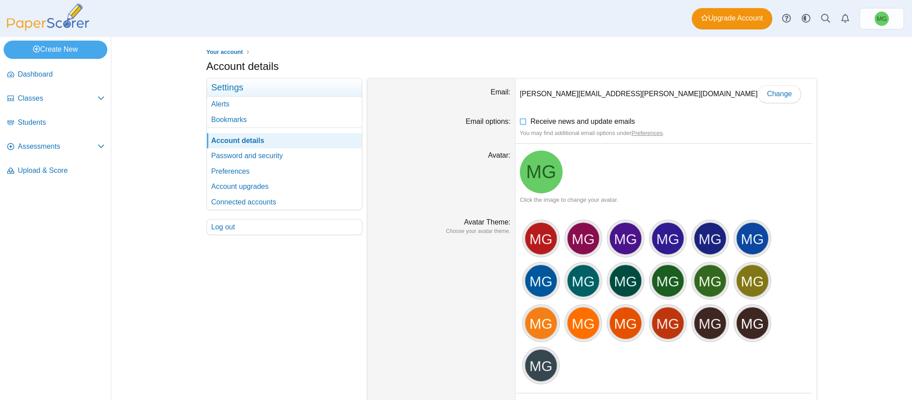
click at [223, 175] on link "Preferences" at bounding box center [284, 171] width 155 height 15
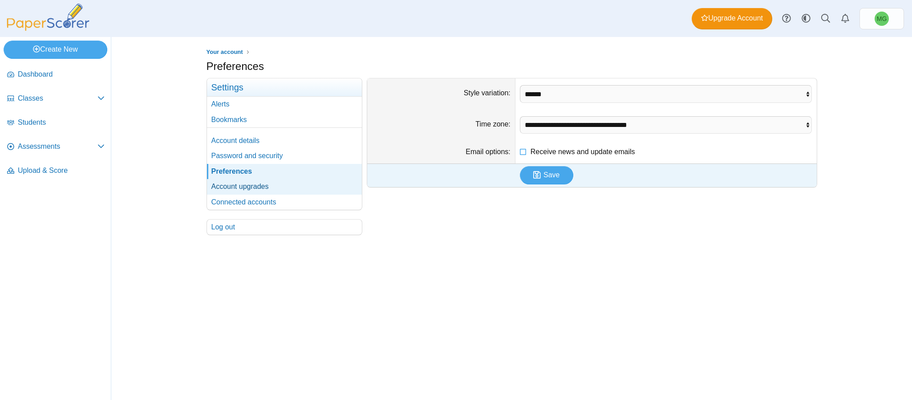
click at [231, 185] on link "Account upgrades" at bounding box center [284, 186] width 155 height 15
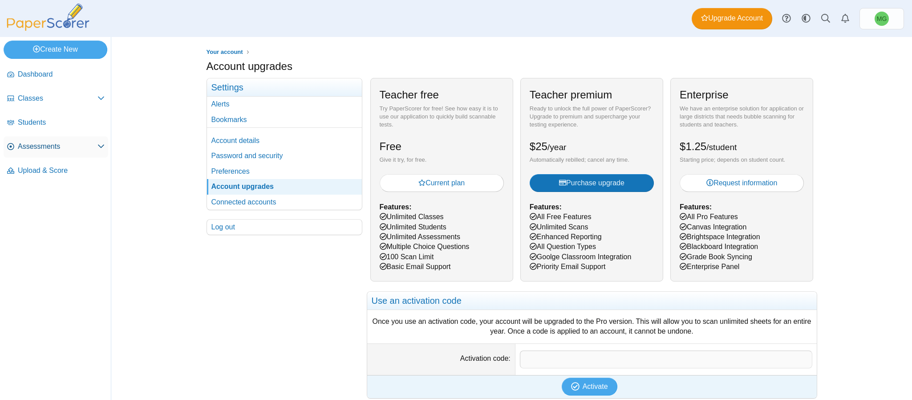
click at [44, 151] on span "Assessments" at bounding box center [58, 147] width 80 height 10
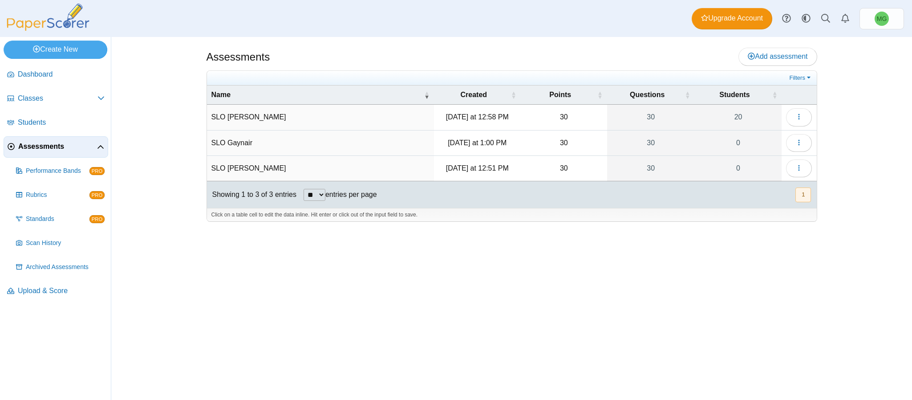
click at [248, 122] on td "SLO [PERSON_NAME]" at bounding box center [320, 117] width 227 height 25
click at [803, 110] on button "button" at bounding box center [799, 117] width 26 height 18
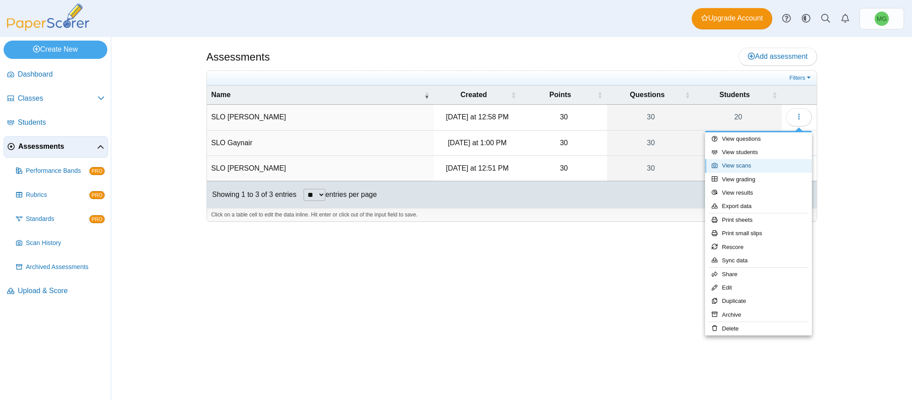
click at [765, 163] on link "View scans" at bounding box center [758, 165] width 107 height 13
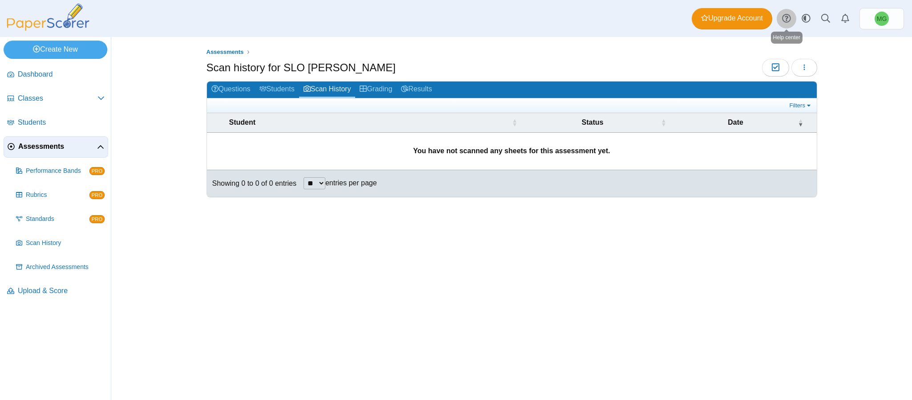
click at [787, 14] on icon at bounding box center [786, 18] width 9 height 9
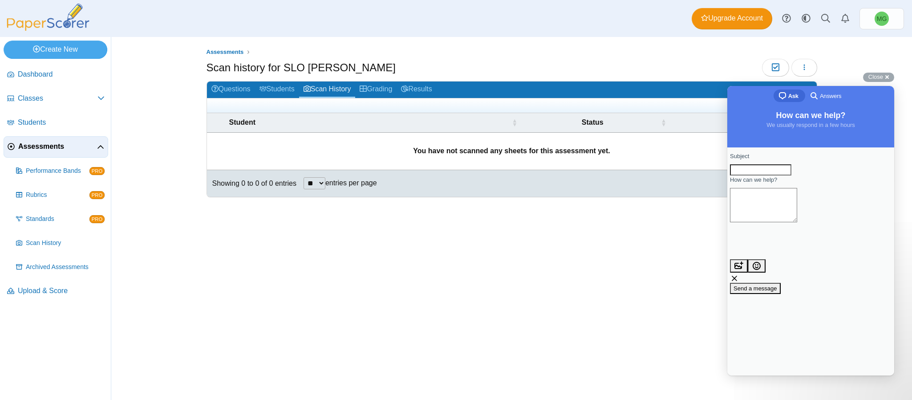
click at [789, 170] on input "Subject" at bounding box center [760, 170] width 61 height 12
type input "**********"
click at [790, 221] on textarea "How can we help?" at bounding box center [763, 205] width 67 height 34
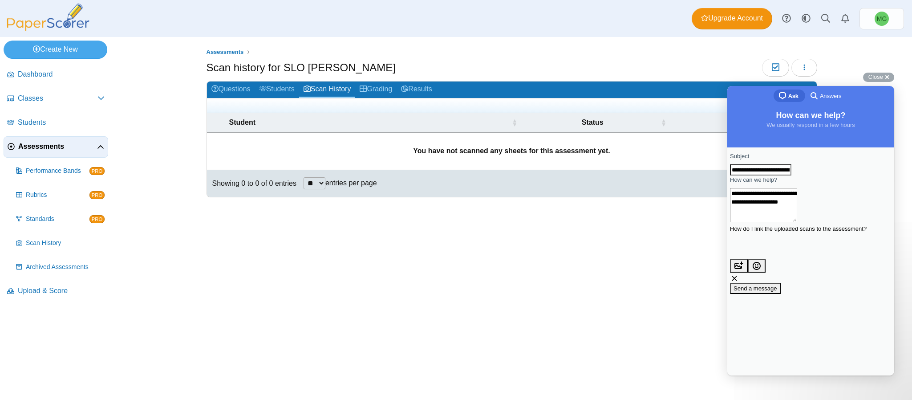
type textarea "**********"
click at [777, 285] on span "Send a message" at bounding box center [756, 288] width 44 height 7
